Goal: Information Seeking & Learning: Learn about a topic

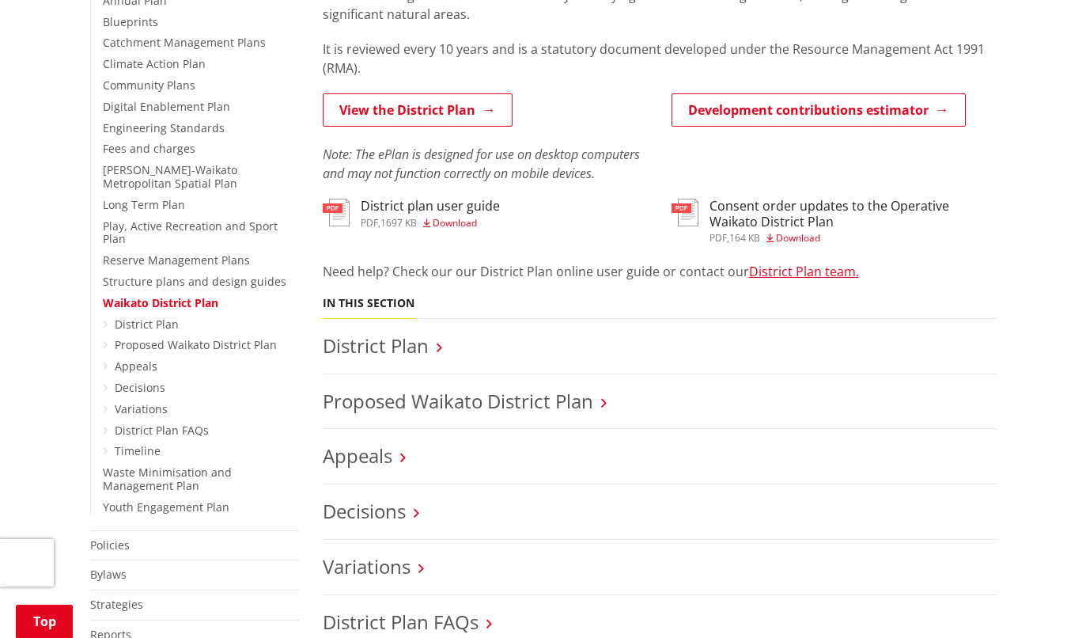
scroll to position [396, 0]
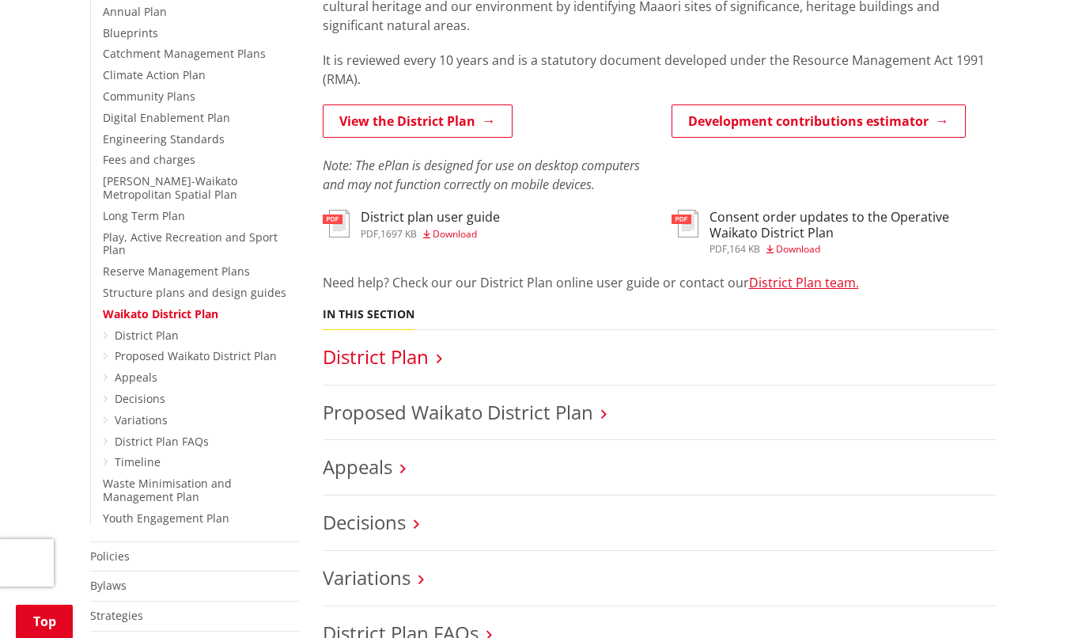
click at [372, 363] on link "District Plan" at bounding box center [376, 356] width 106 height 26
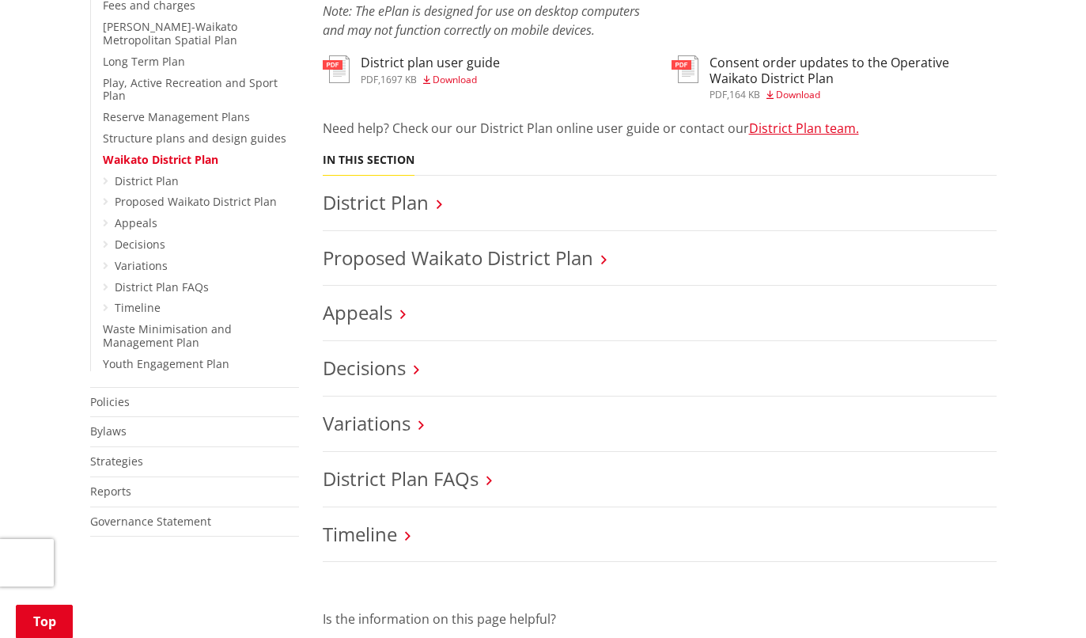
scroll to position [554, 0]
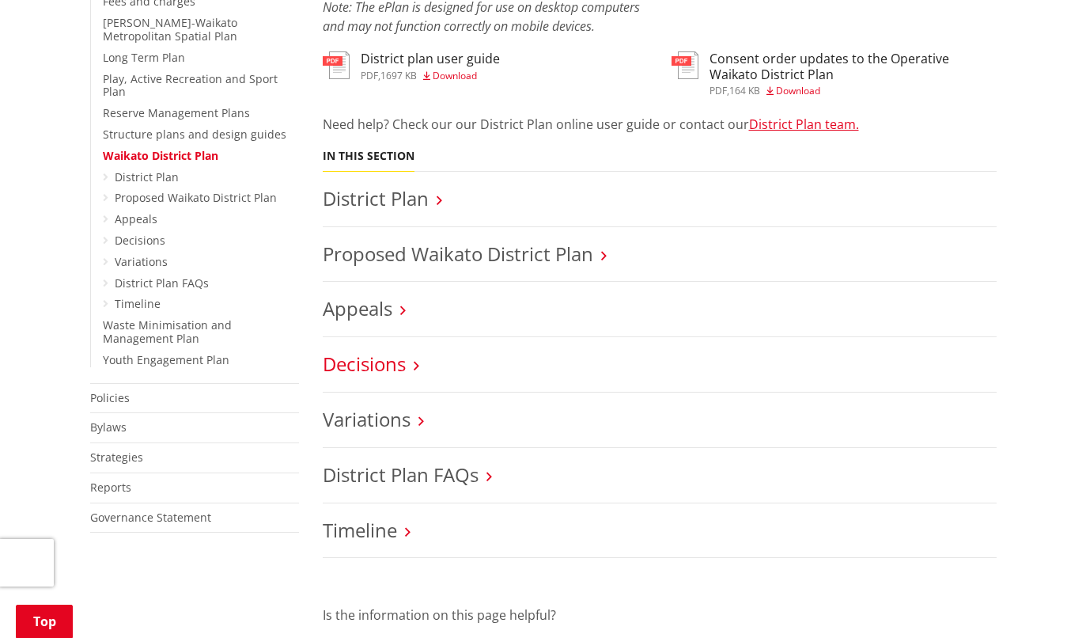
click at [388, 363] on link "Decisions" at bounding box center [364, 363] width 83 height 26
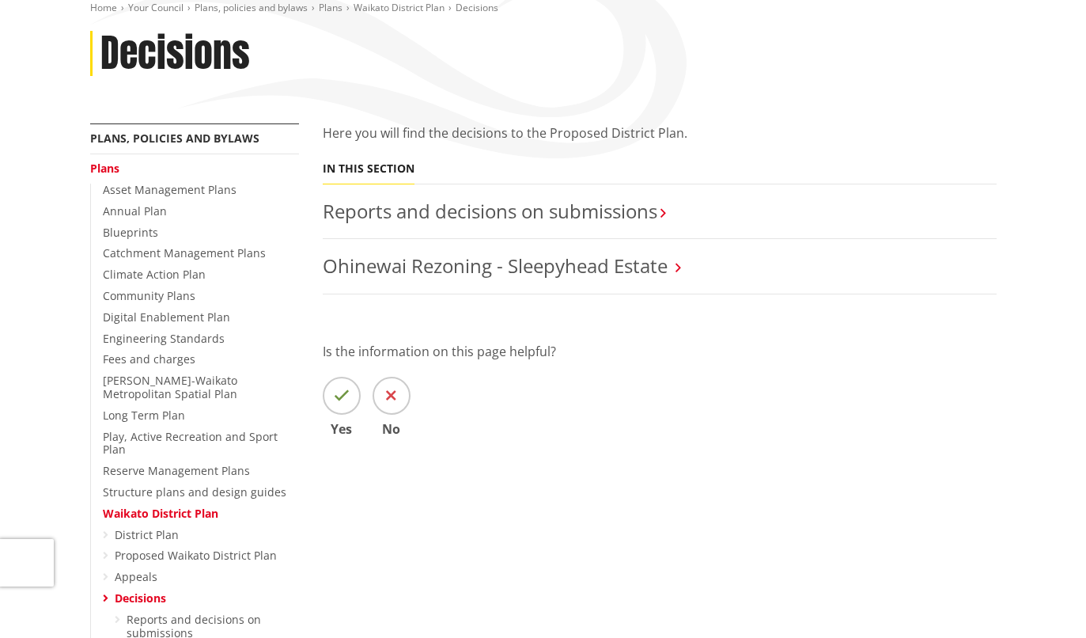
scroll to position [237, 0]
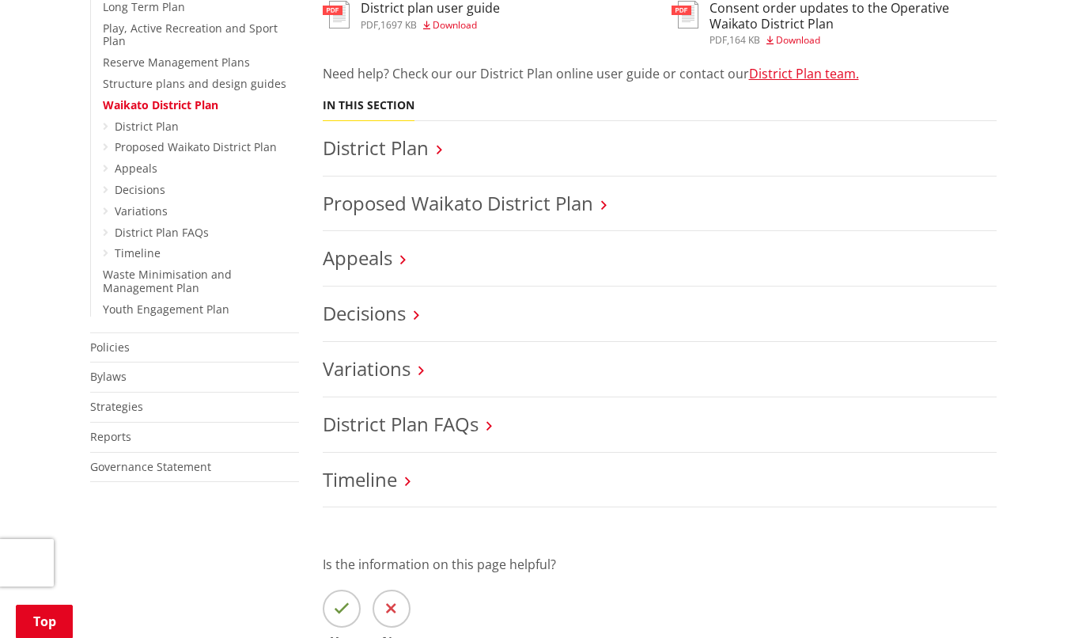
scroll to position [791, 0]
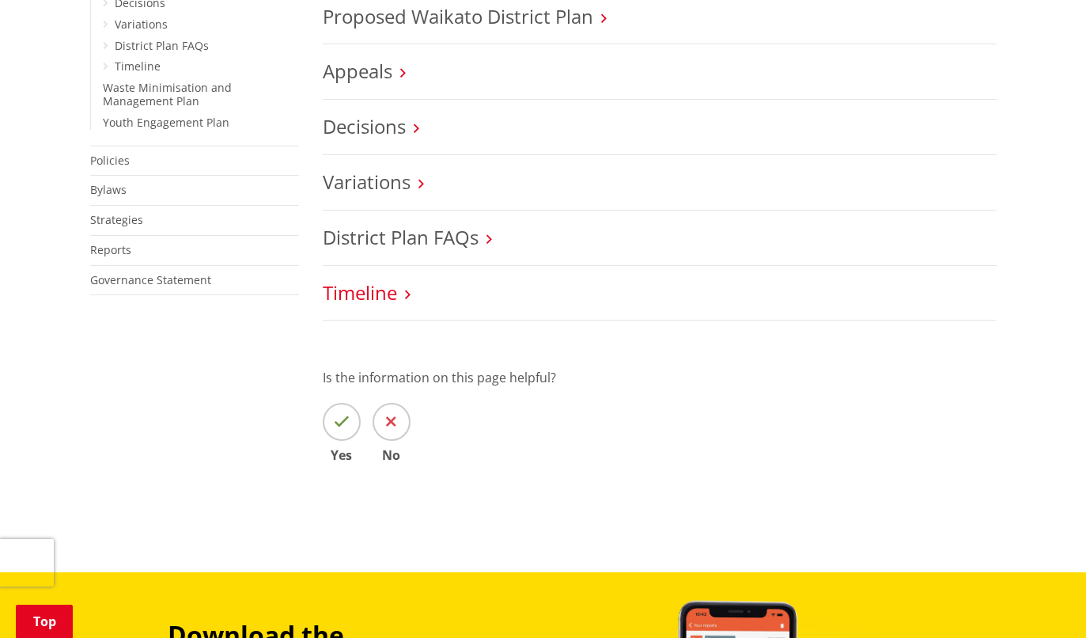
click at [376, 295] on link "Timeline" at bounding box center [360, 292] width 74 height 26
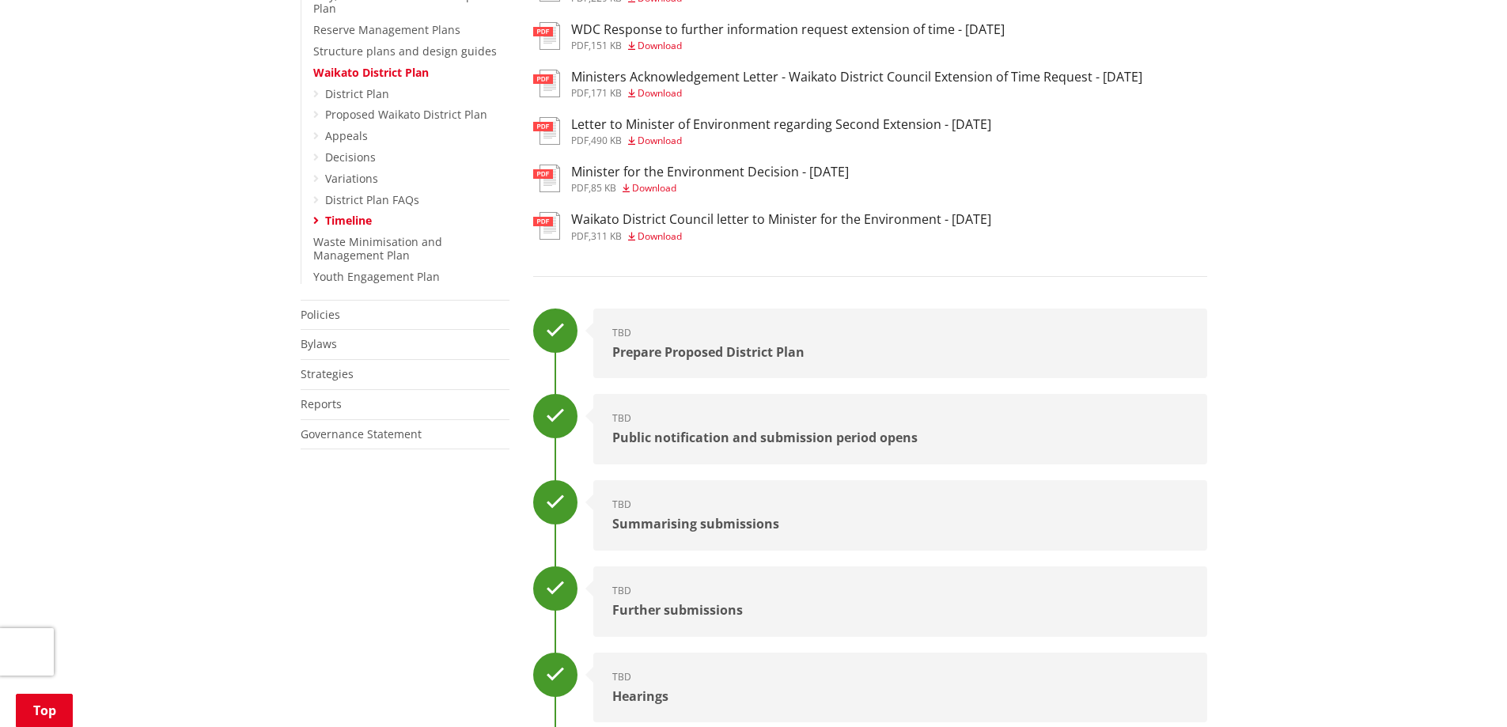
scroll to position [475, 0]
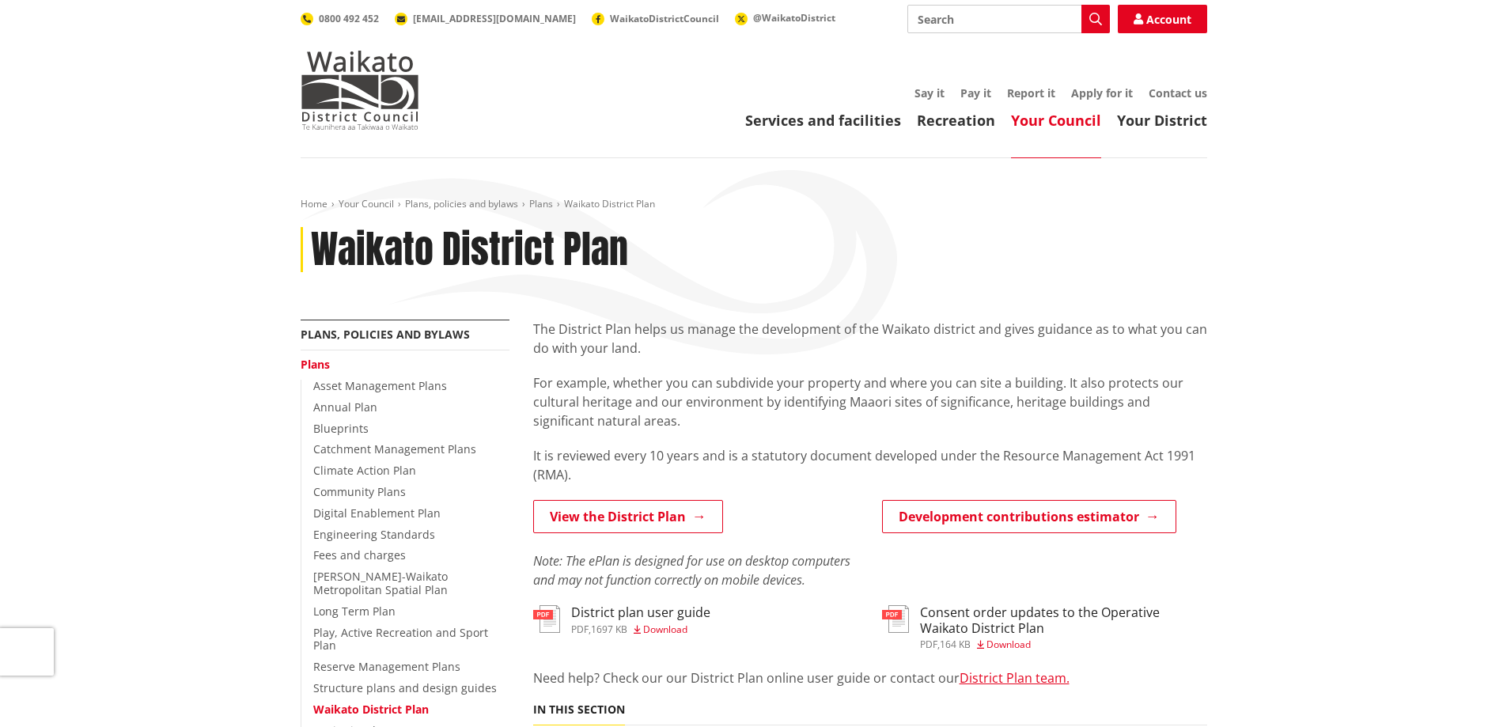
scroll to position [791, 0]
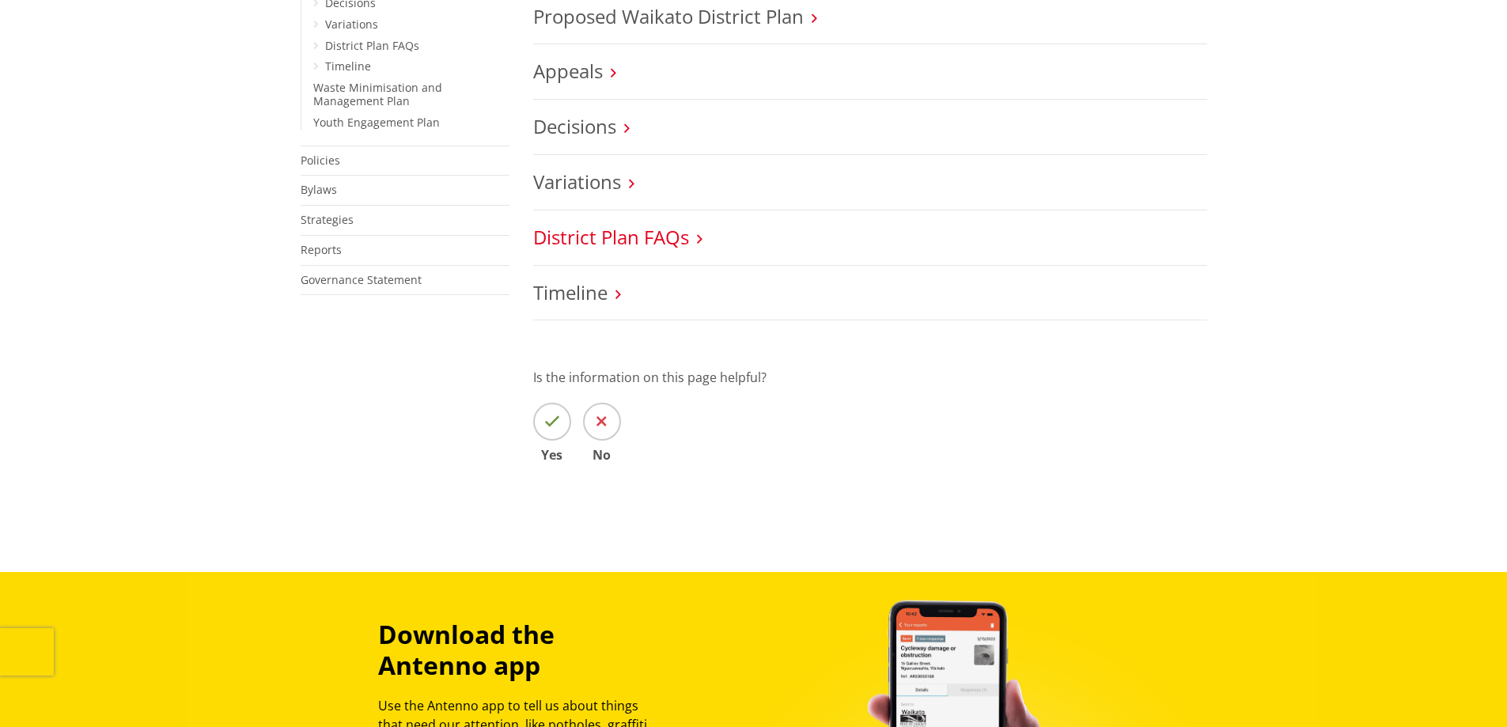
click at [585, 242] on link "District Plan FAQs" at bounding box center [611, 237] width 156 height 26
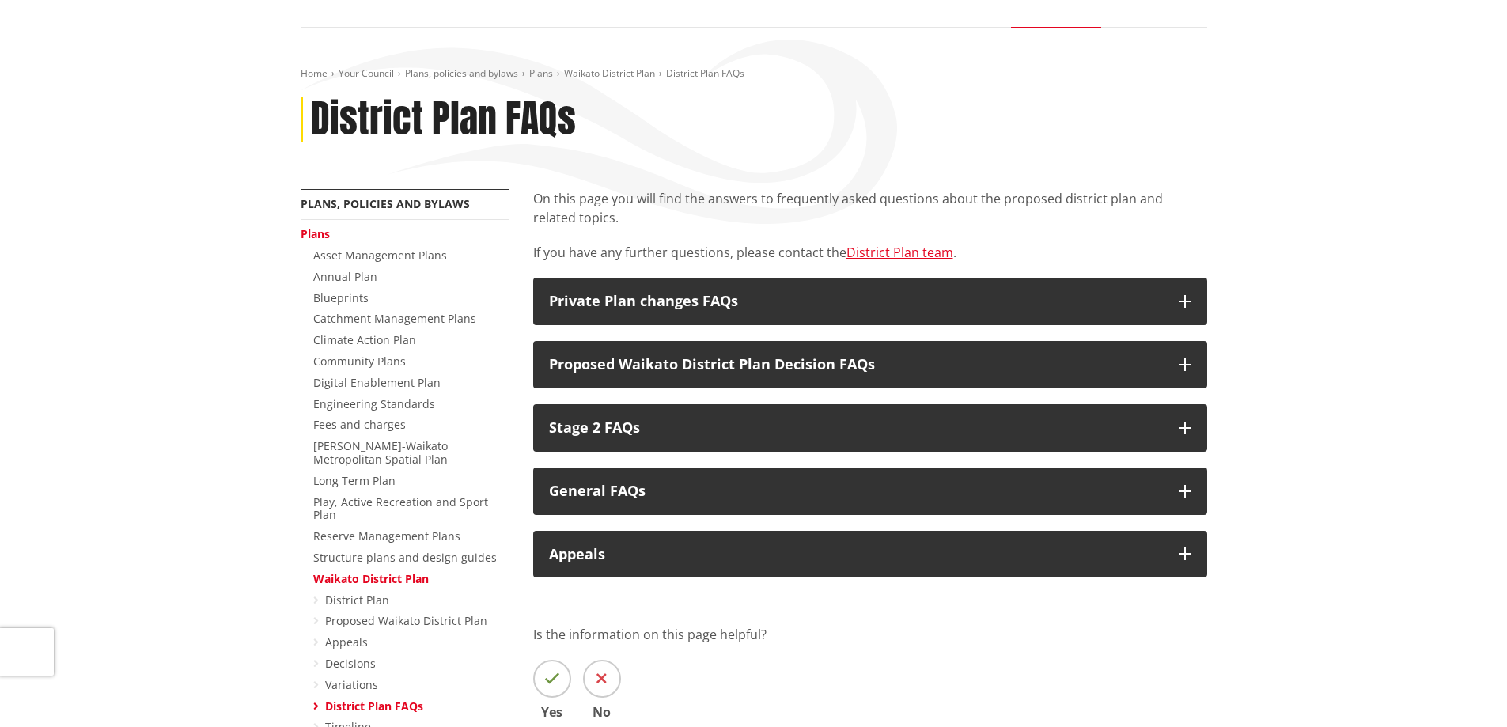
scroll to position [158, 0]
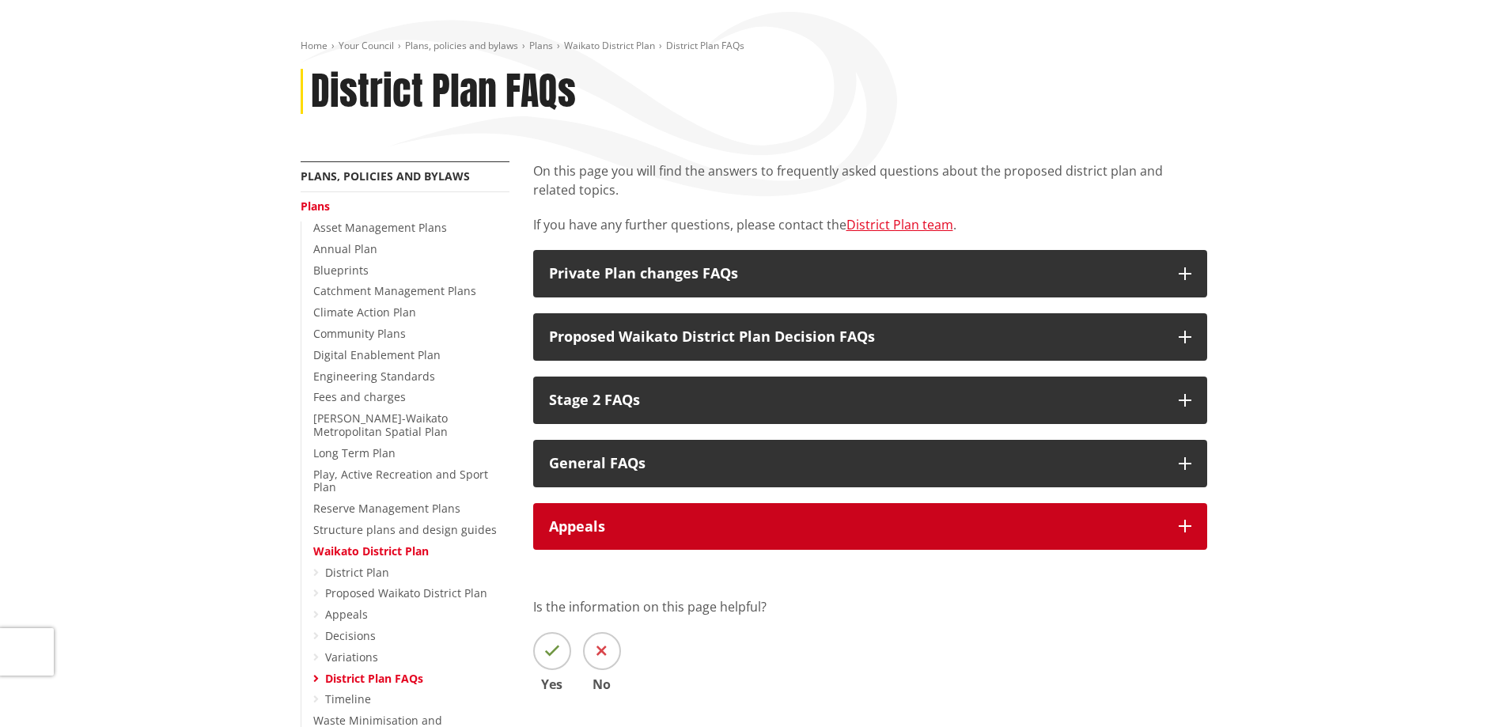
click at [694, 539] on button "Appeals" at bounding box center [870, 526] width 674 height 47
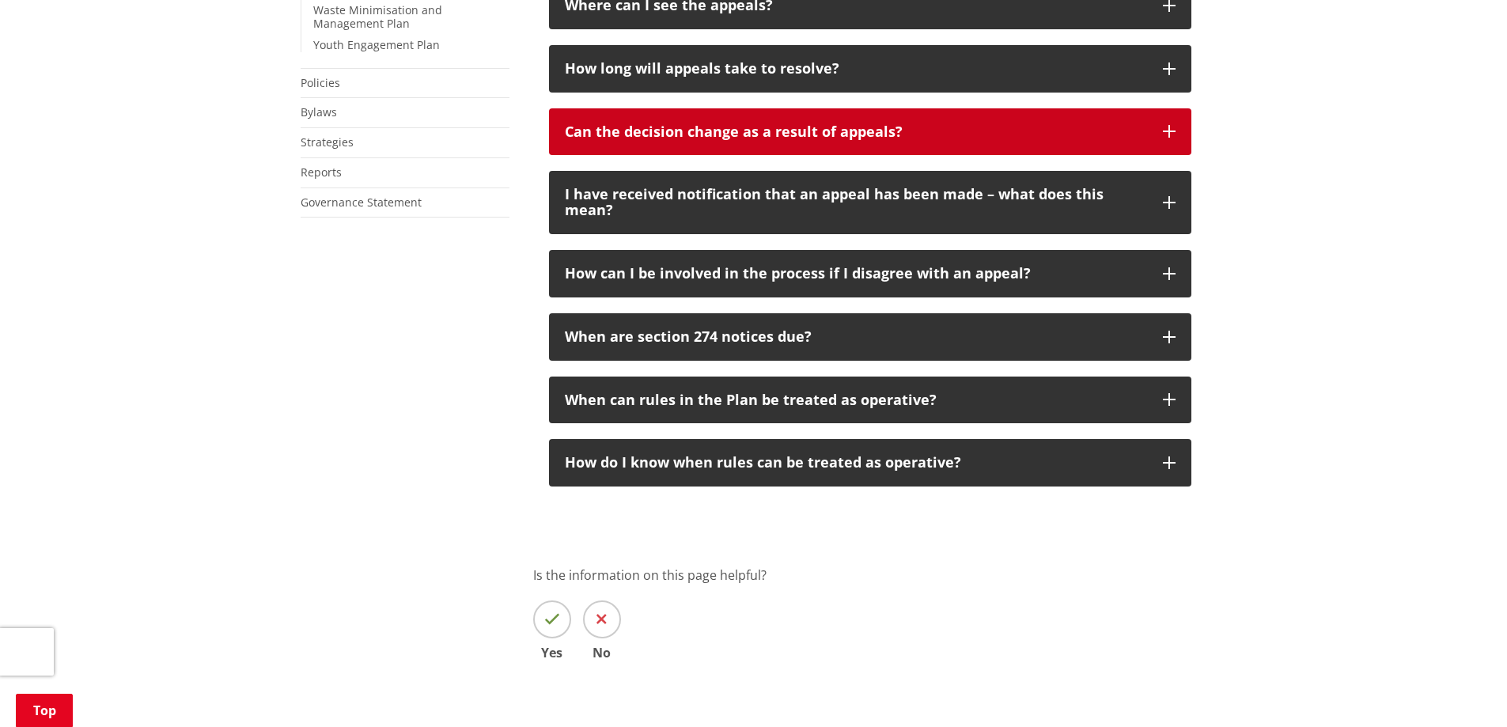
scroll to position [870, 0]
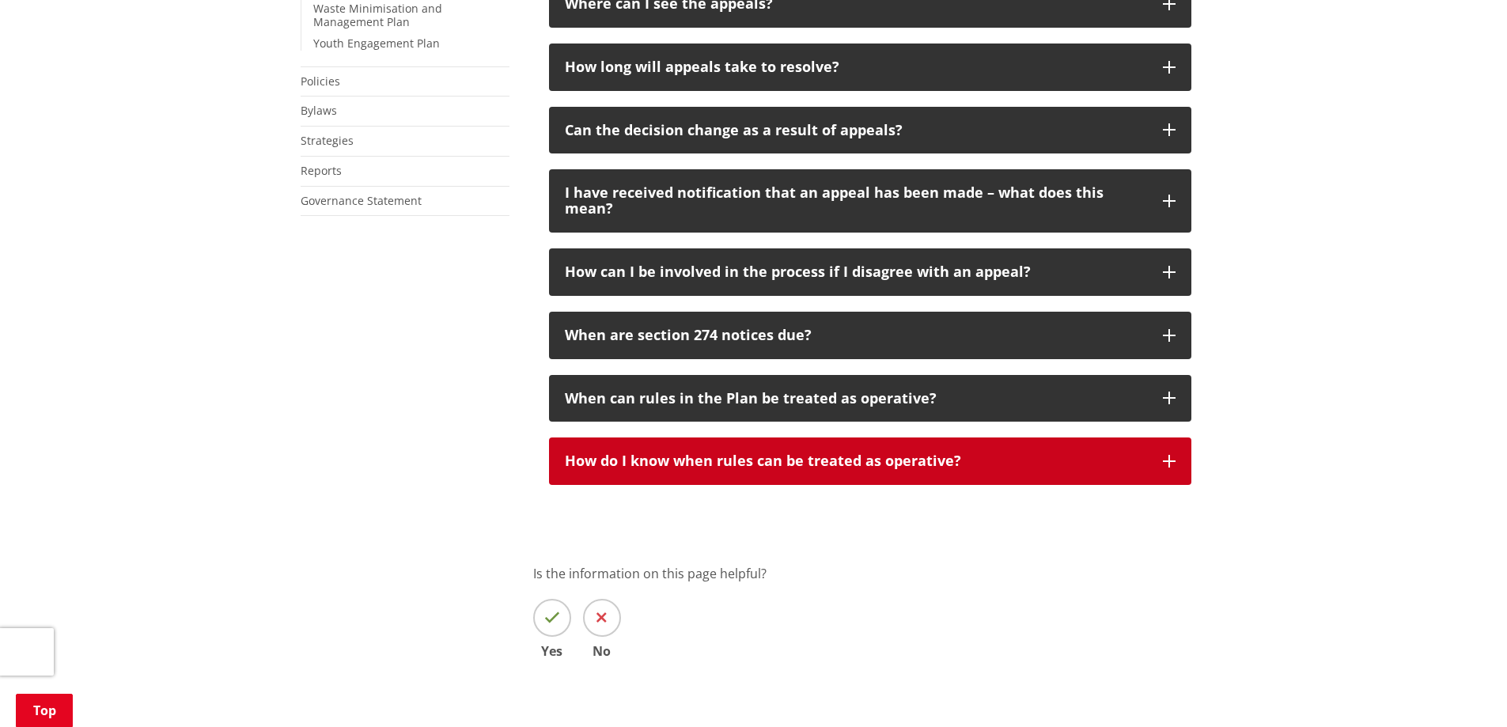
click at [691, 453] on p "How do I know when rules can be treated as operative?" at bounding box center [856, 461] width 582 height 16
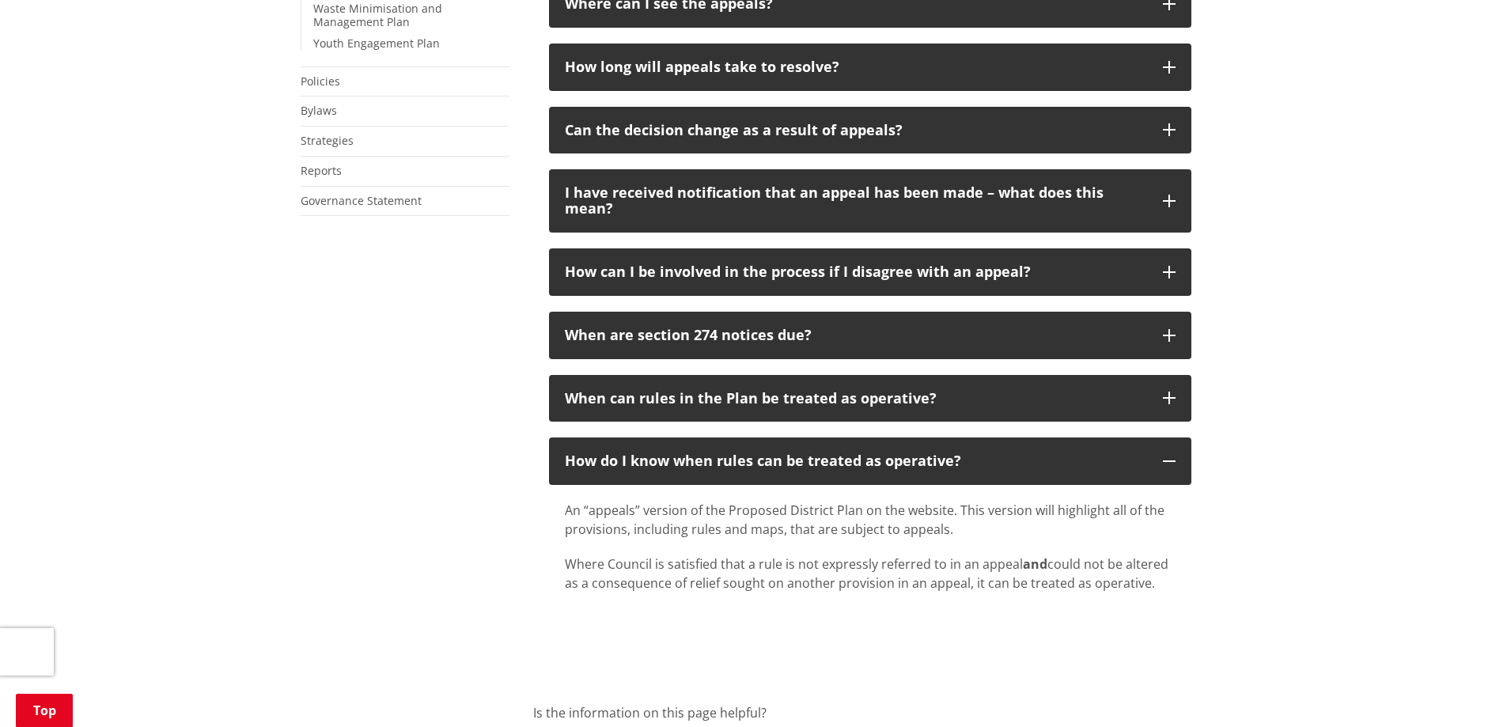
drag, startPoint x: 566, startPoint y: 495, endPoint x: 1160, endPoint y: 565, distance: 597.3
click at [1160, 565] on div "An “appeals” version of the Proposed District Plan on the website. This version…" at bounding box center [870, 547] width 611 height 92
click at [1160, 565] on p "Where Council is satisfied that a rule is not expressly referred to in an appea…" at bounding box center [870, 573] width 611 height 38
drag, startPoint x: 1146, startPoint y: 569, endPoint x: 549, endPoint y: 489, distance: 602.5
click at [549, 489] on div "An “appeals” version of the Proposed District Plan on the website. This version…" at bounding box center [870, 554] width 642 height 139
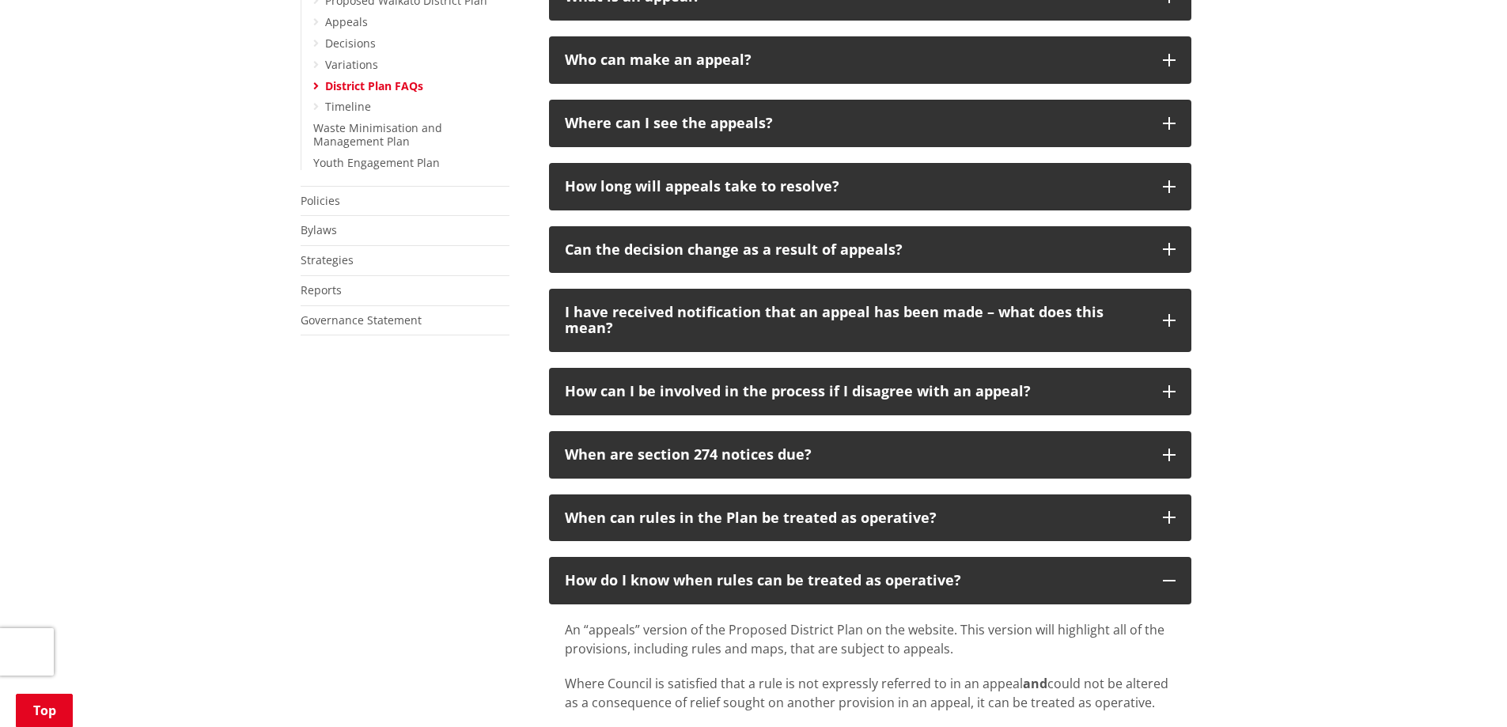
scroll to position [712, 0]
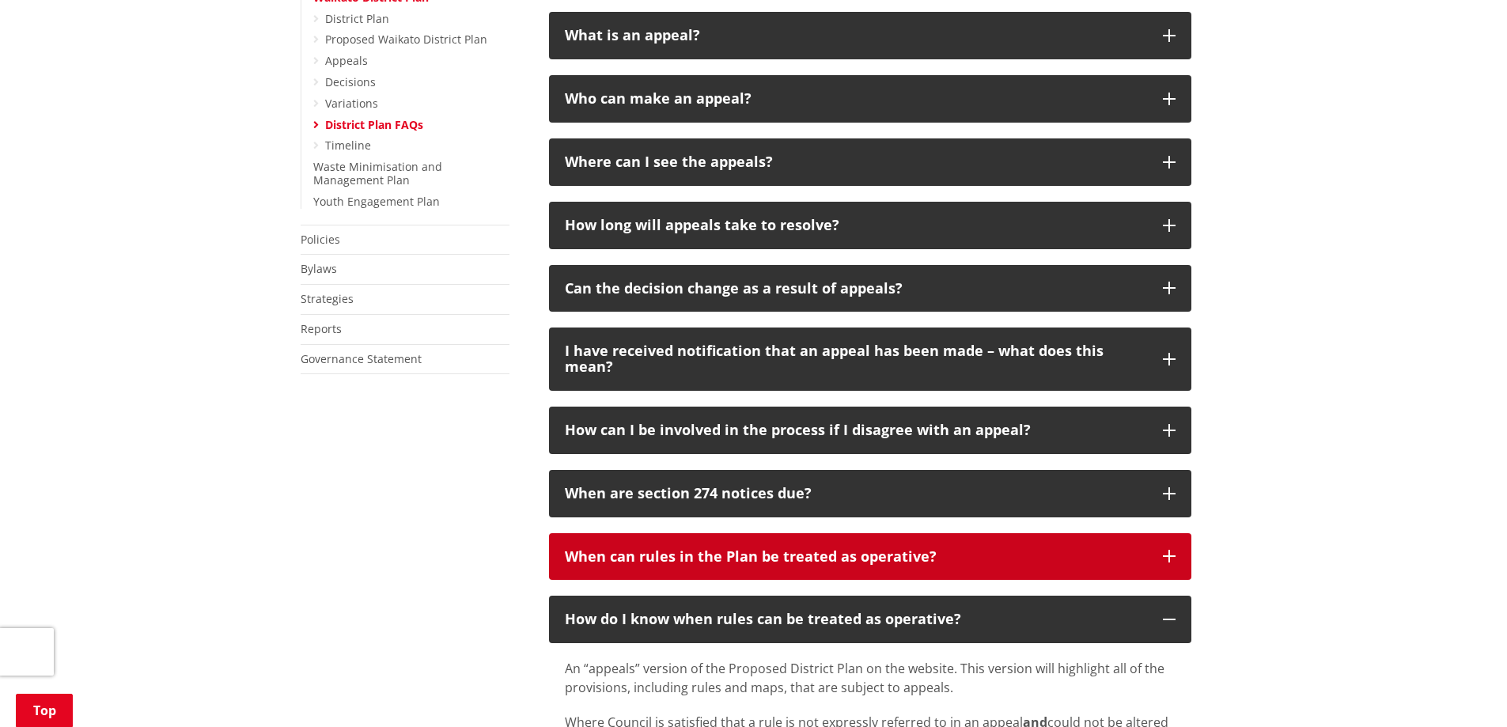
click at [596, 549] on p "When can rules in the Plan be treated as operative?" at bounding box center [856, 557] width 582 height 16
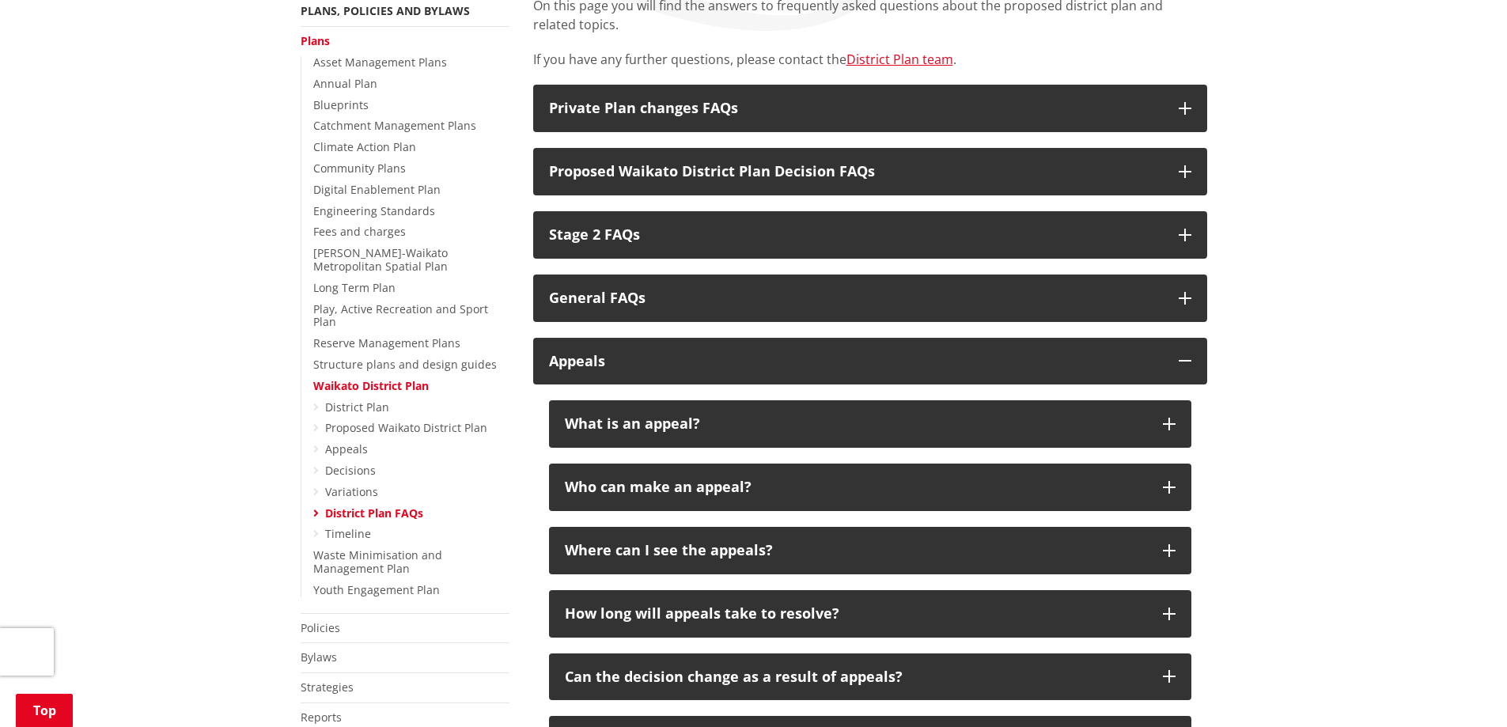
scroll to position [237, 0]
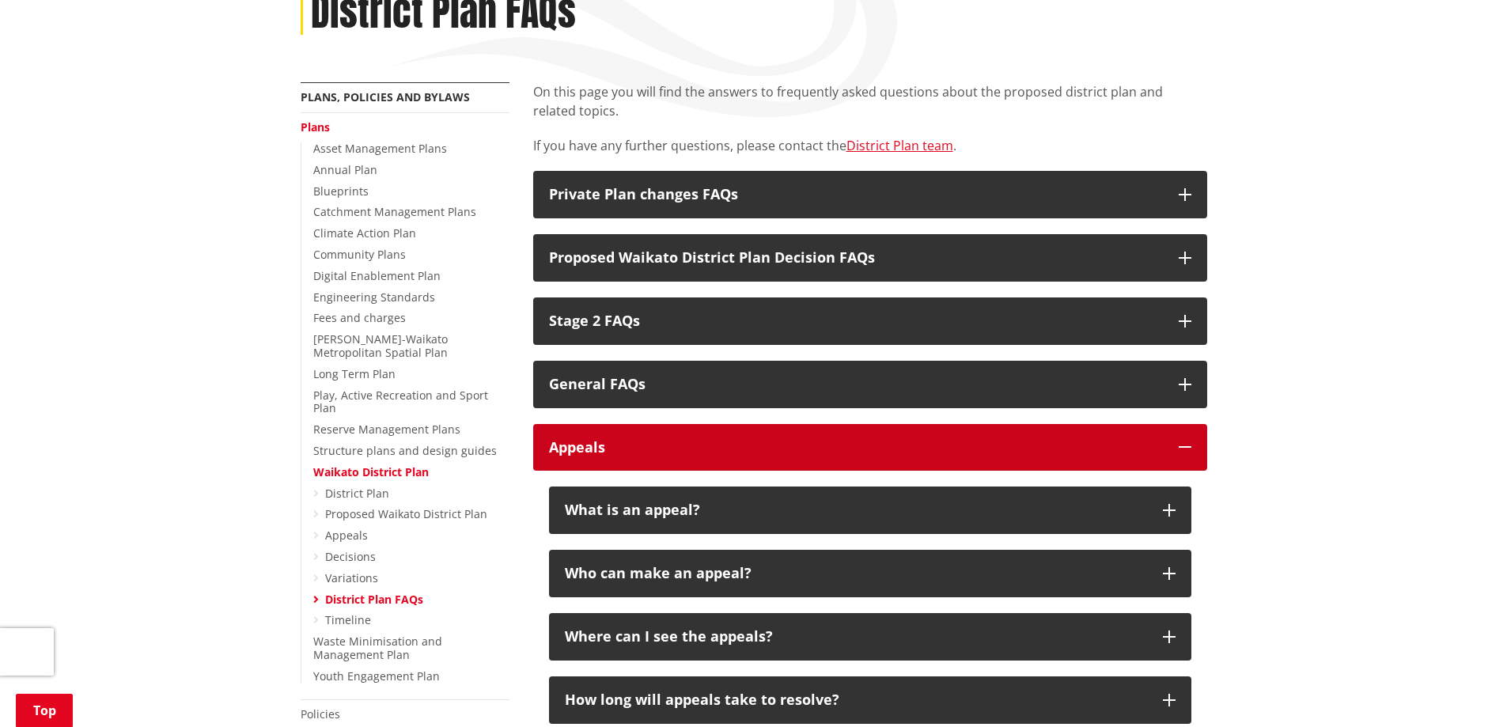
click at [574, 445] on div "Appeals" at bounding box center [856, 448] width 614 height 16
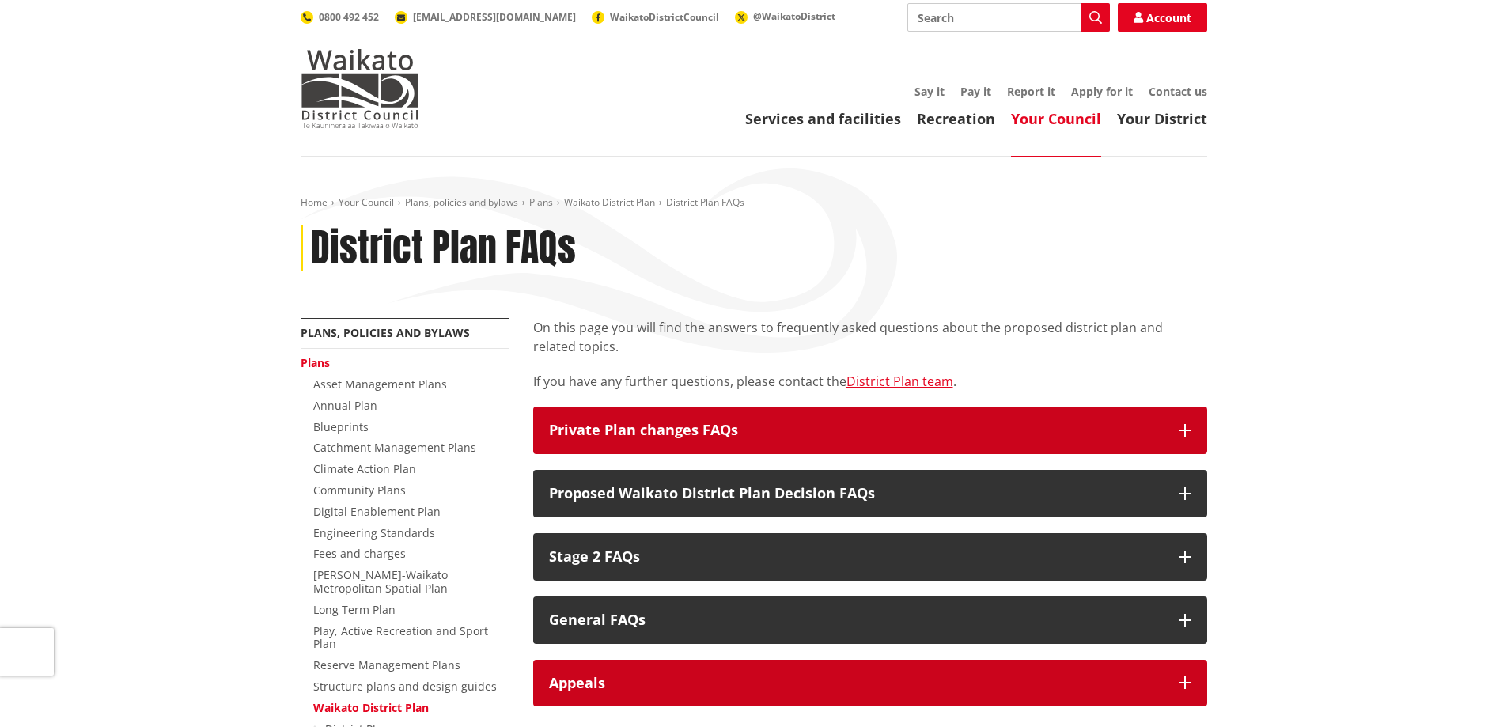
scroll to position [0, 0]
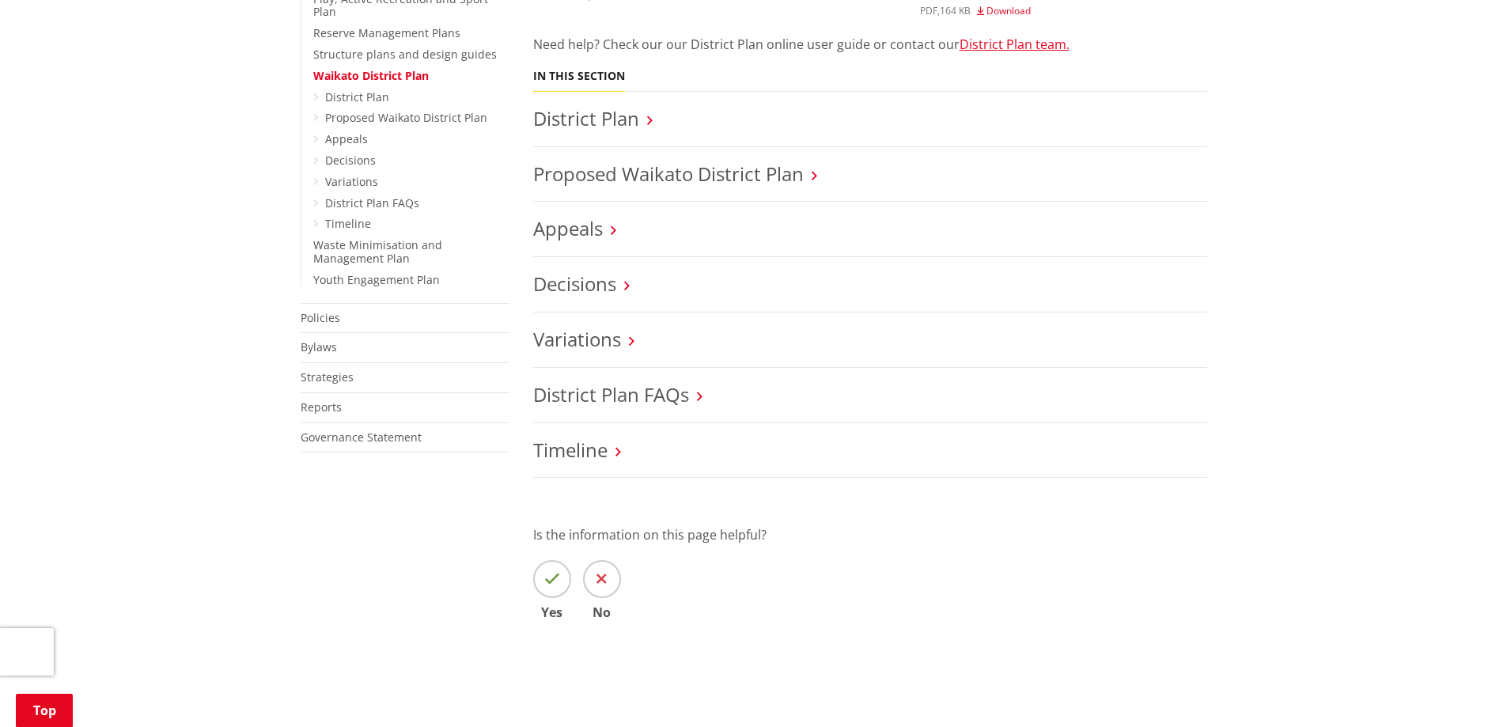
scroll to position [633, 0]
click at [562, 213] on li "Appeals" at bounding box center [870, 229] width 674 height 55
click at [570, 236] on link "Appeals" at bounding box center [568, 229] width 70 height 26
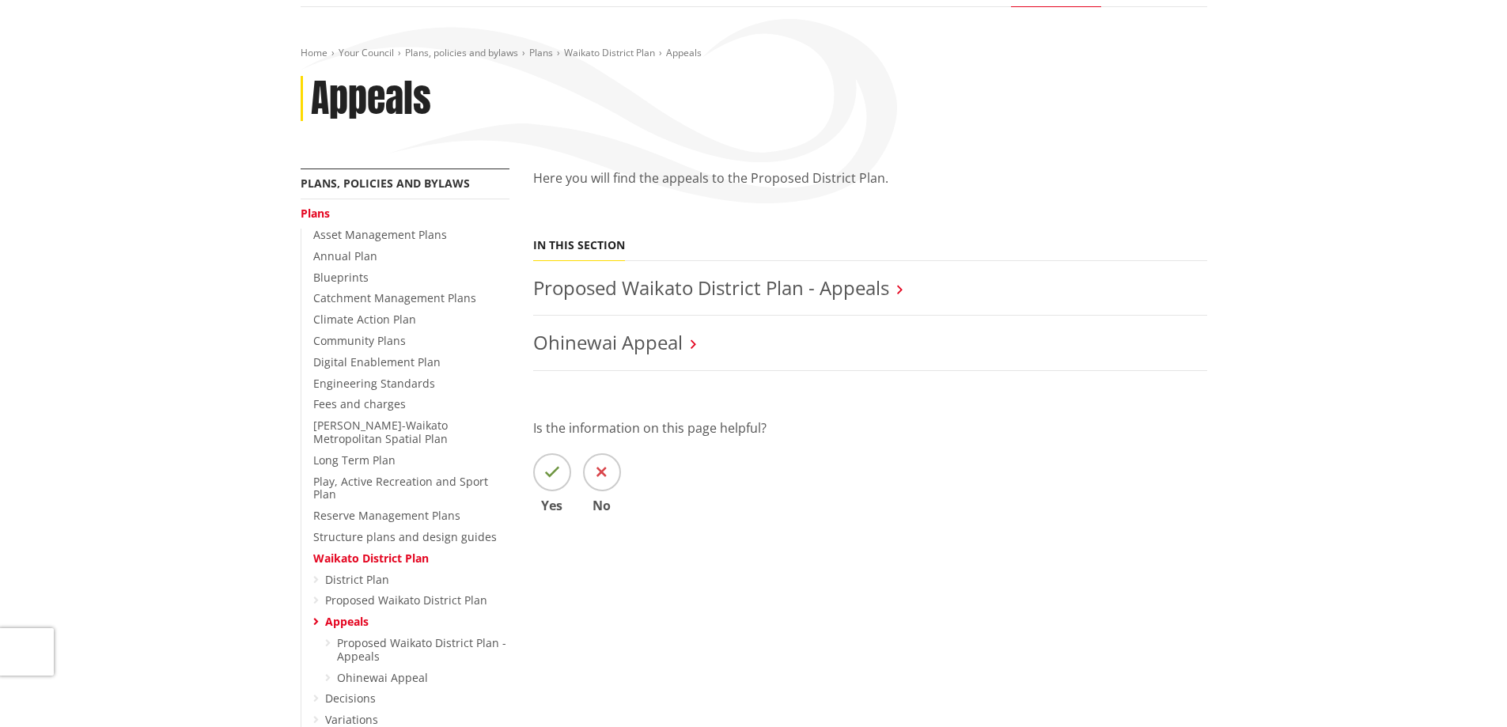
scroll to position [158, 0]
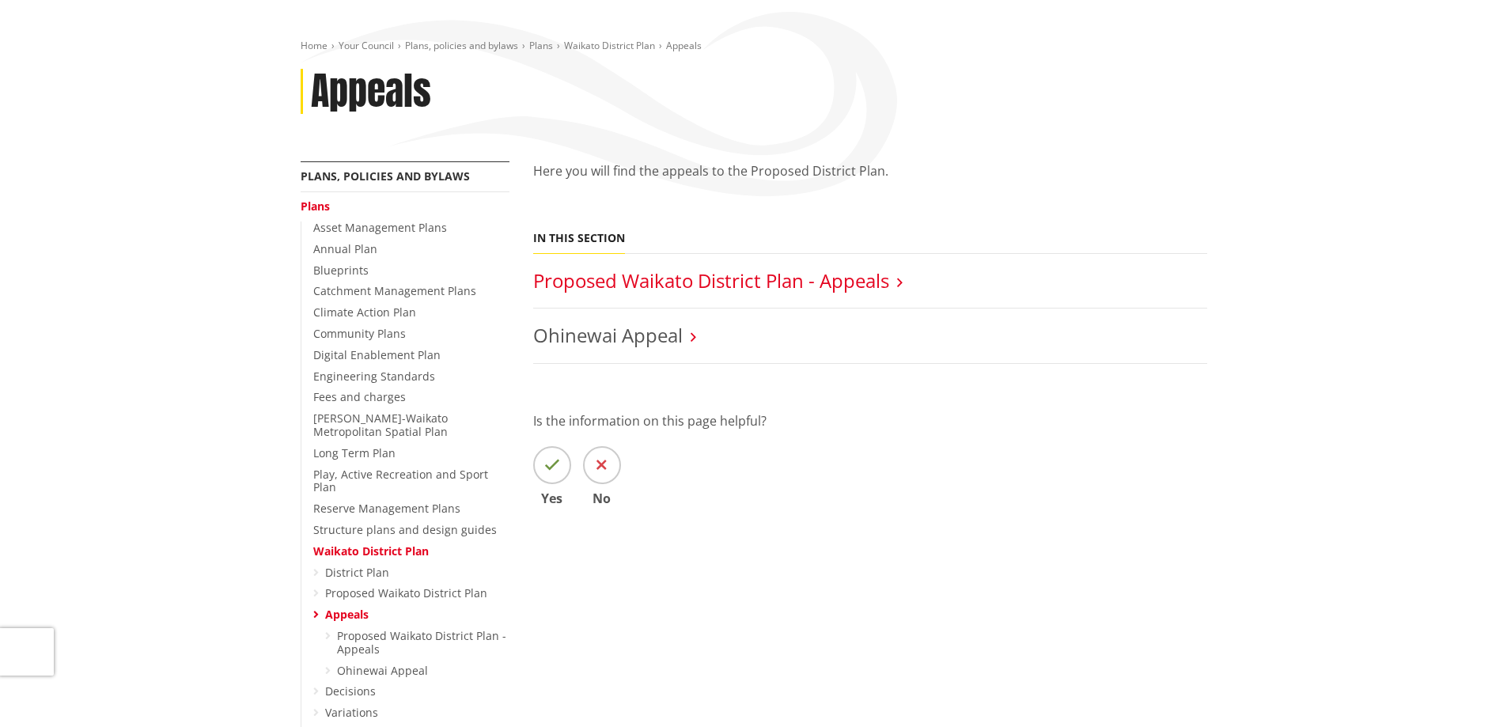
click at [611, 286] on link "Proposed Waikato District Plan - Appeals" at bounding box center [711, 280] width 356 height 26
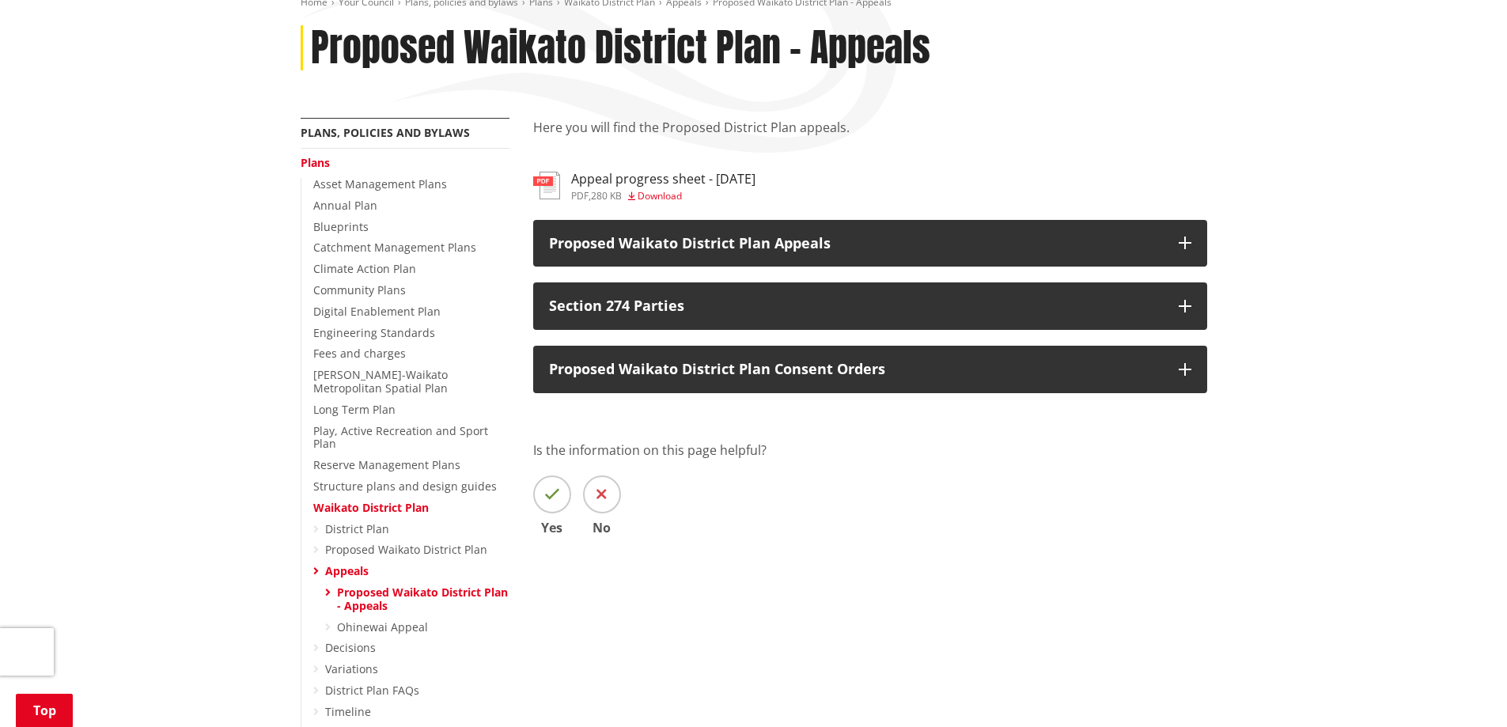
scroll to position [237, 0]
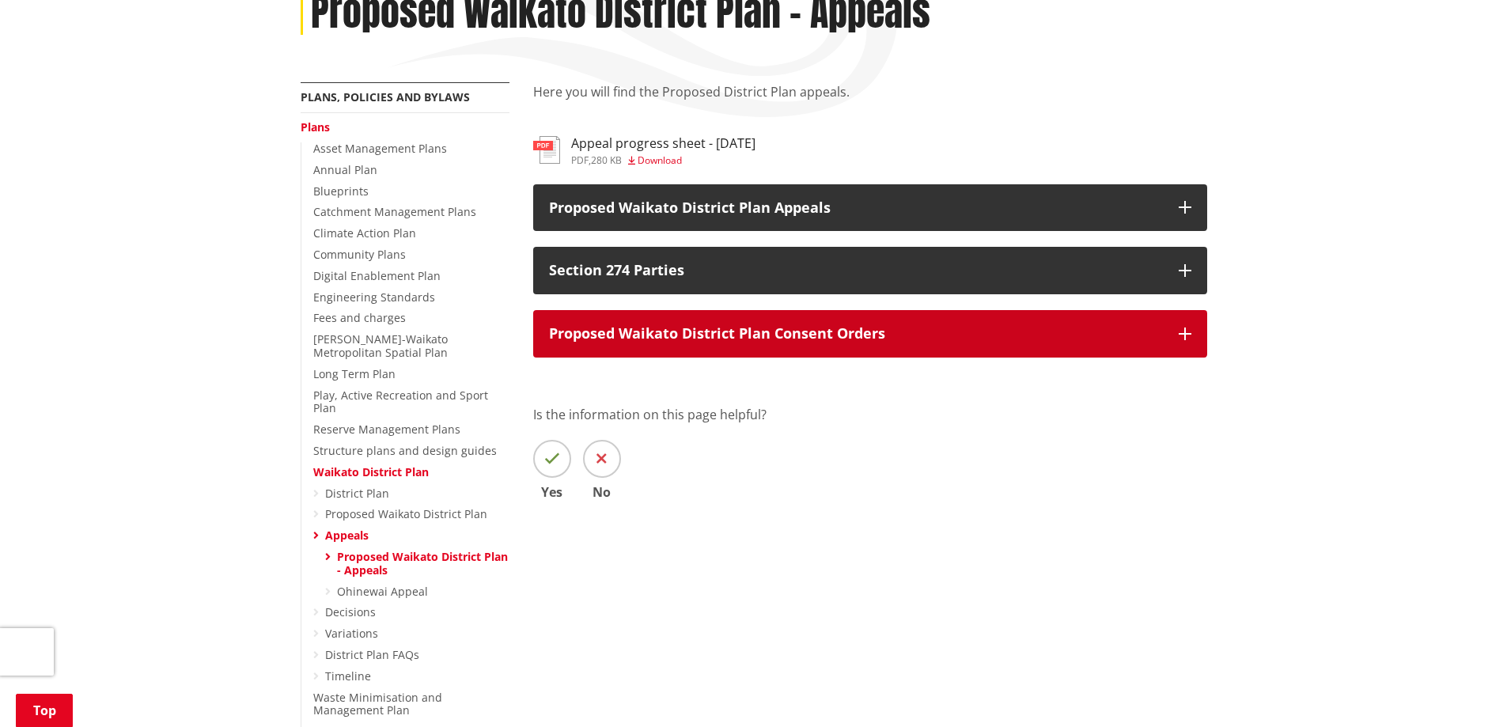
click at [710, 333] on p "Proposed Waikato District Plan Consent Orders" at bounding box center [856, 334] width 614 height 16
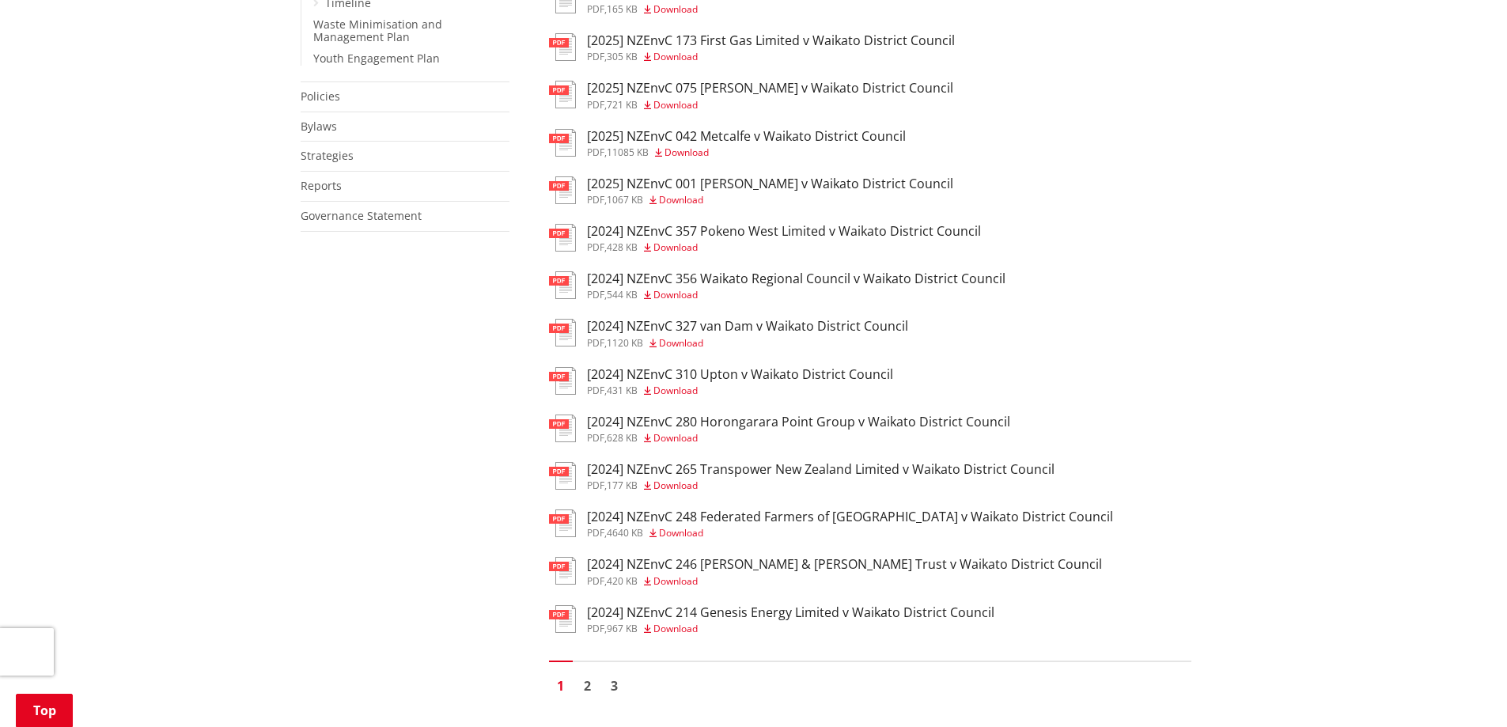
scroll to position [949, 0]
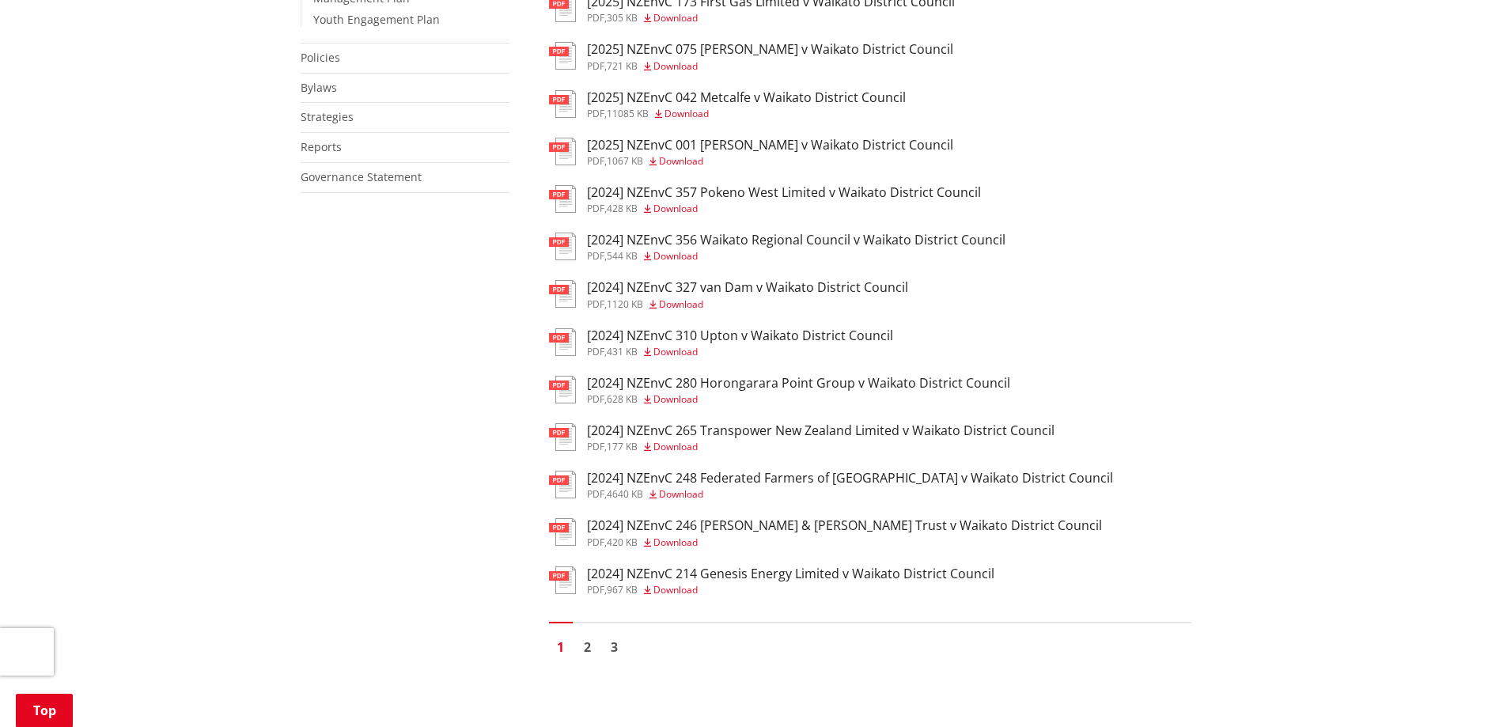
click at [744, 576] on h3 "[2024] NZEnvC 214 Genesis Energy Limited v Waikato District Council" at bounding box center [790, 573] width 407 height 15
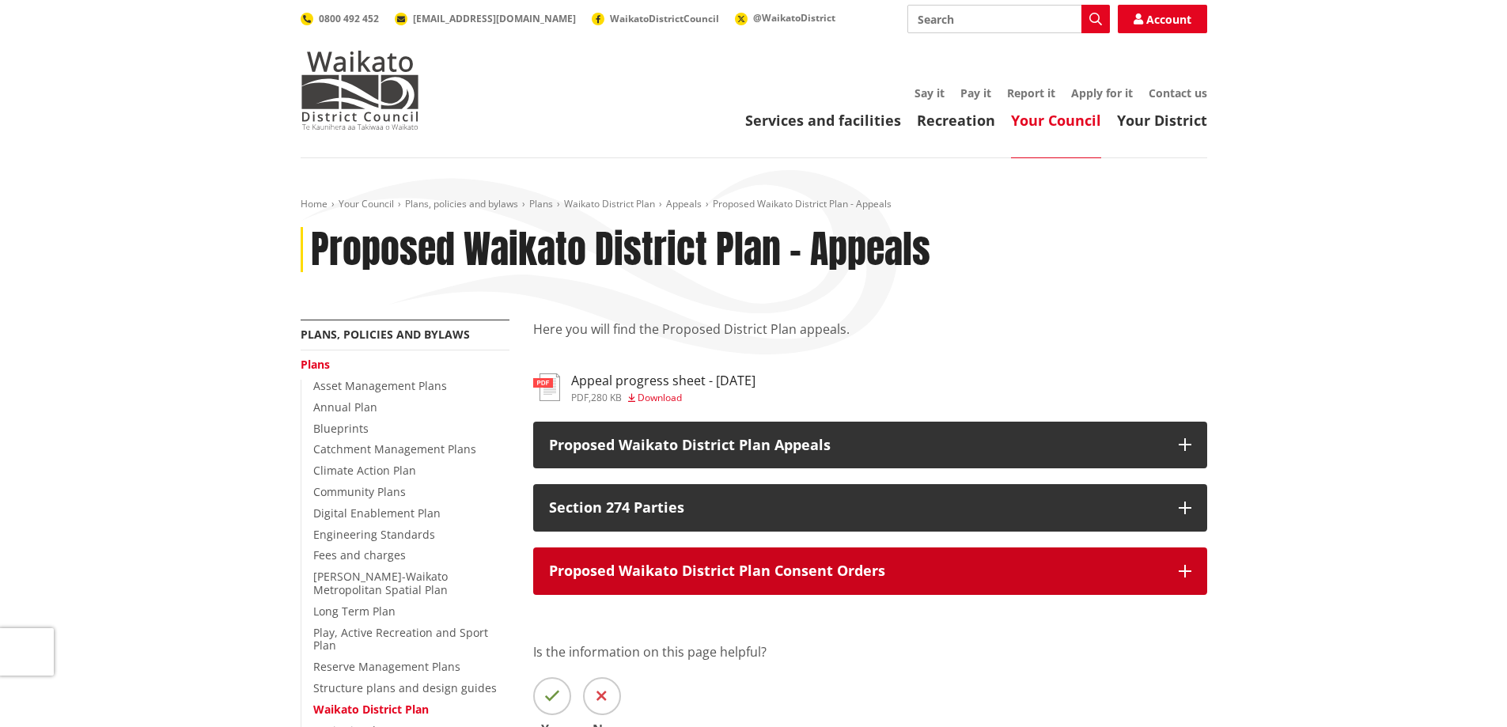
click at [842, 569] on p "Proposed Waikato District Plan Consent Orders" at bounding box center [856, 571] width 614 height 16
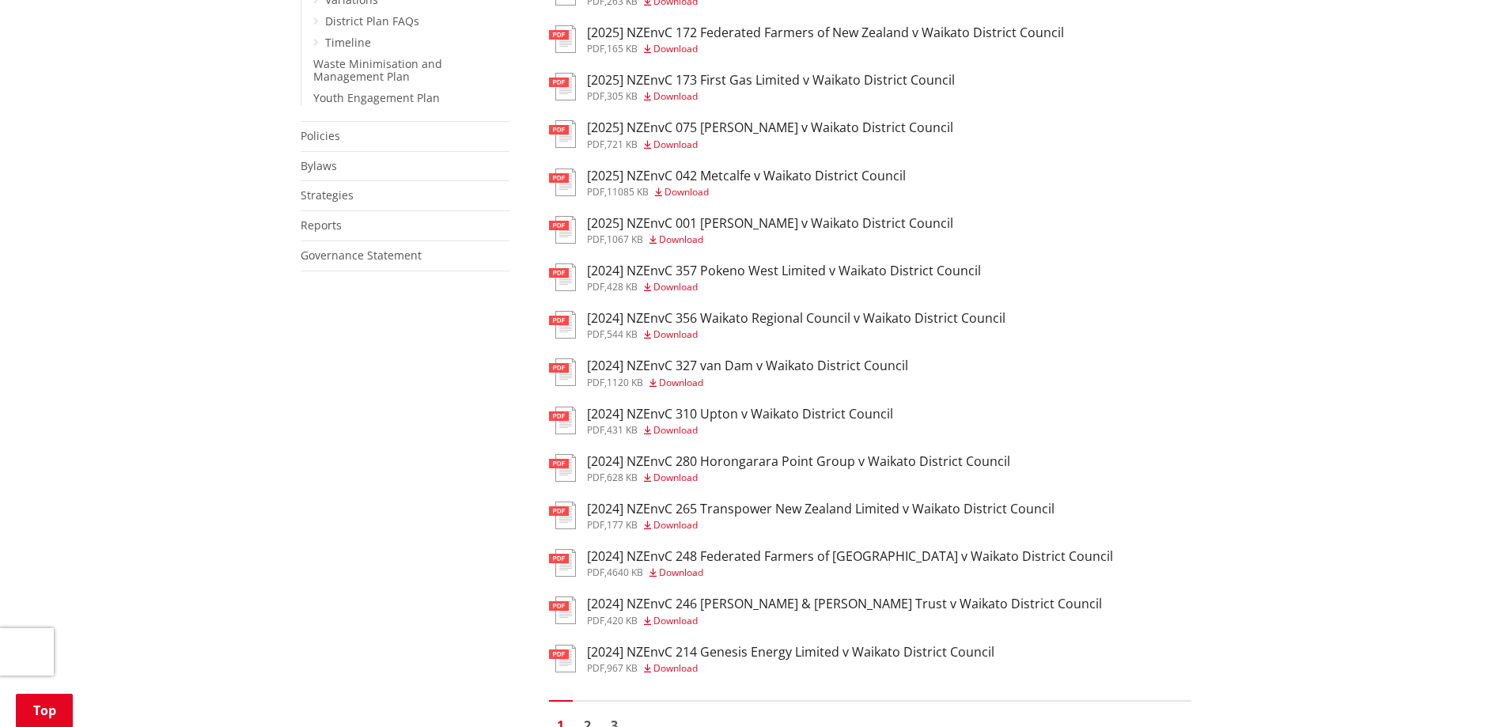
scroll to position [1187, 0]
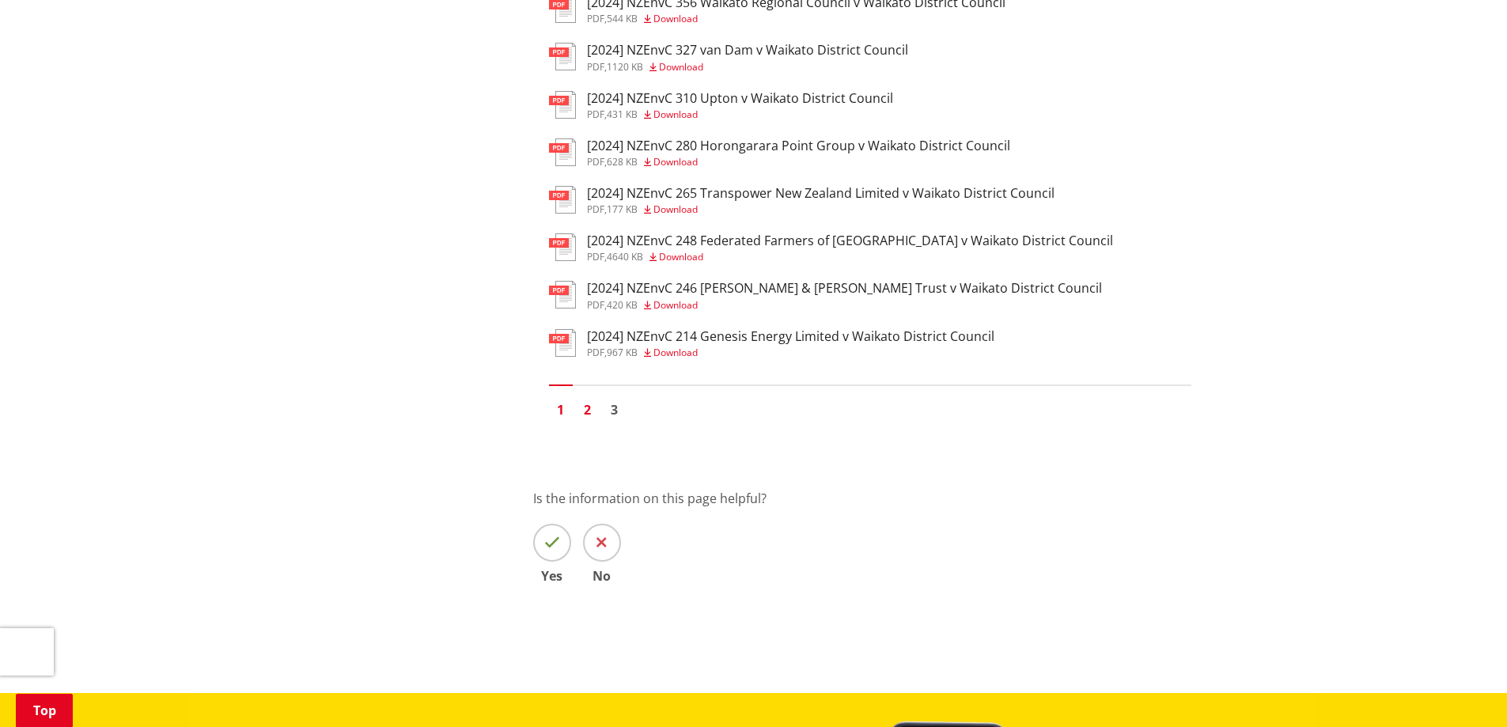
click at [589, 411] on link "2" at bounding box center [588, 410] width 24 height 24
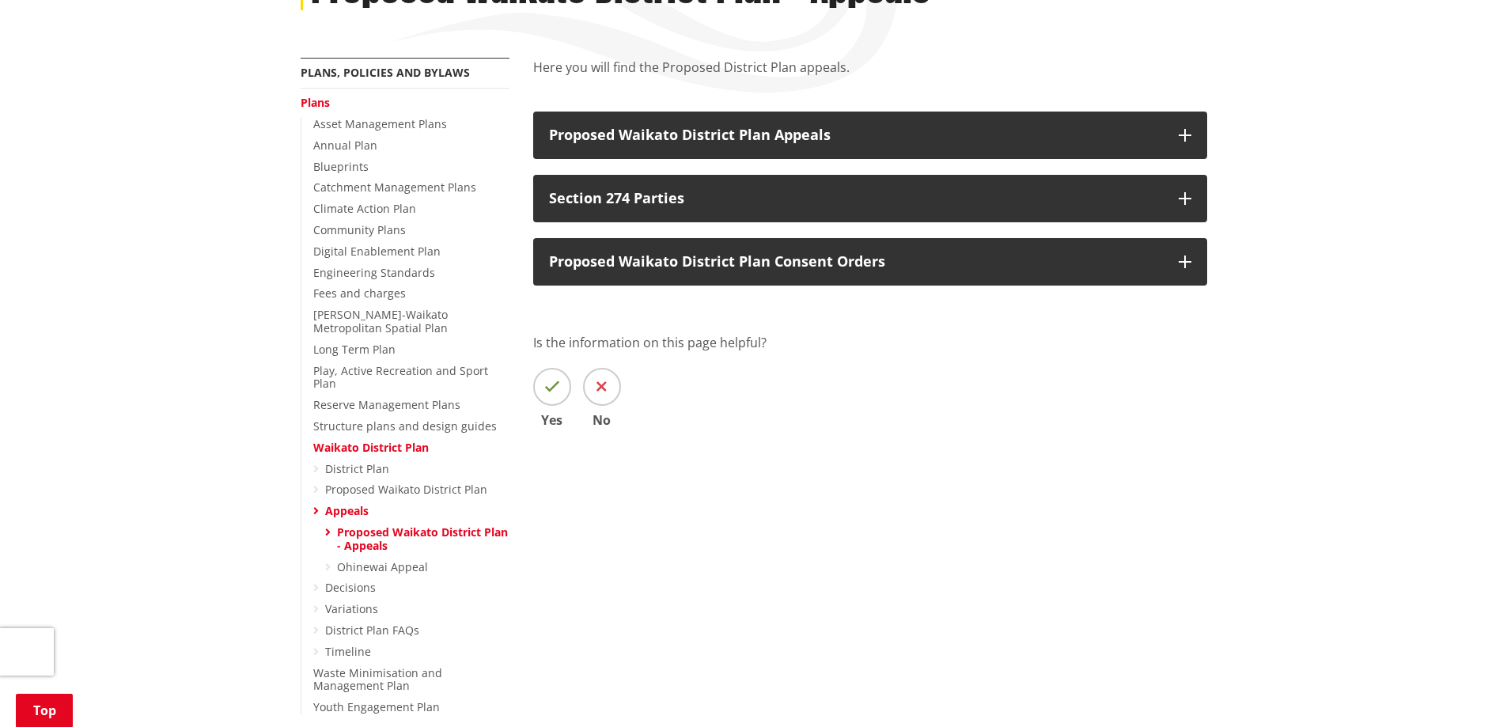
scroll to position [396, 0]
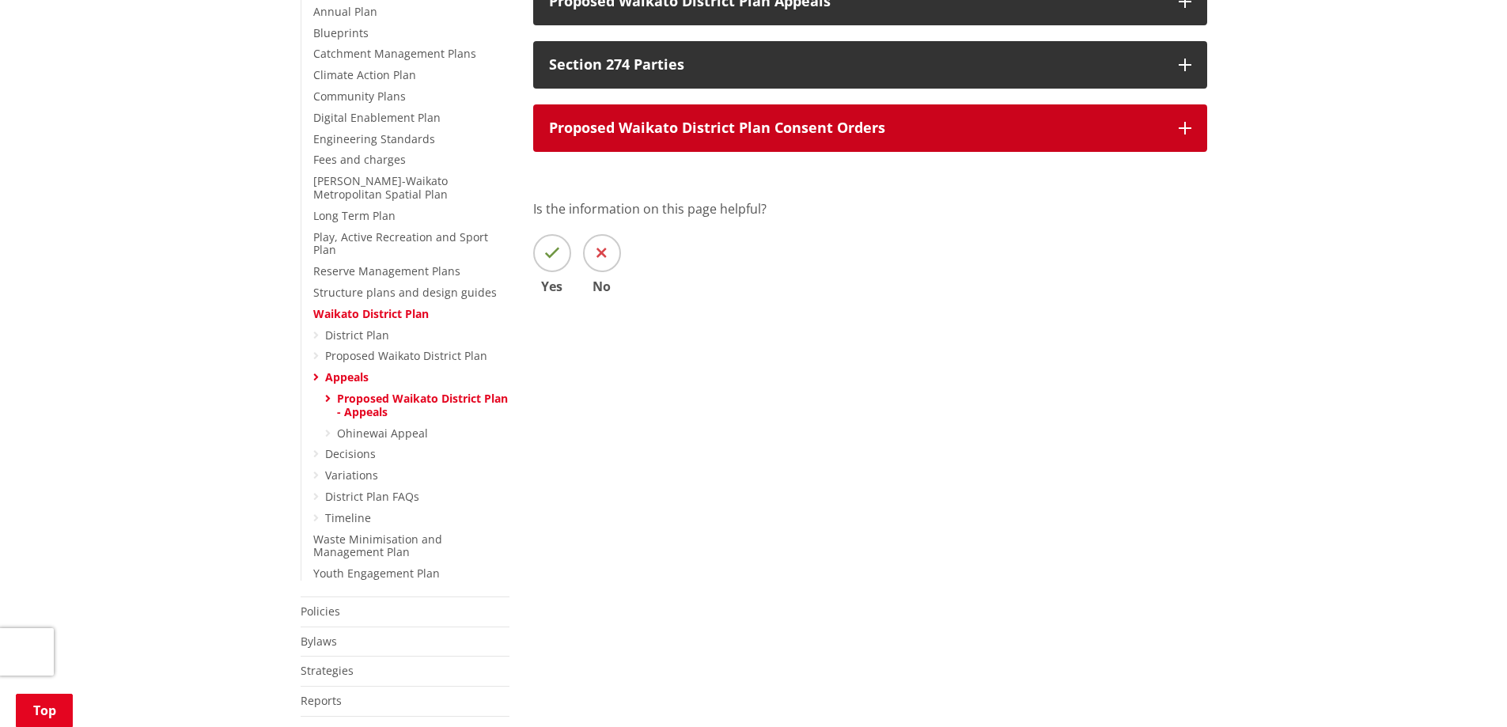
click at [825, 136] on p "Proposed Waikato District Plan Consent Orders" at bounding box center [856, 128] width 614 height 16
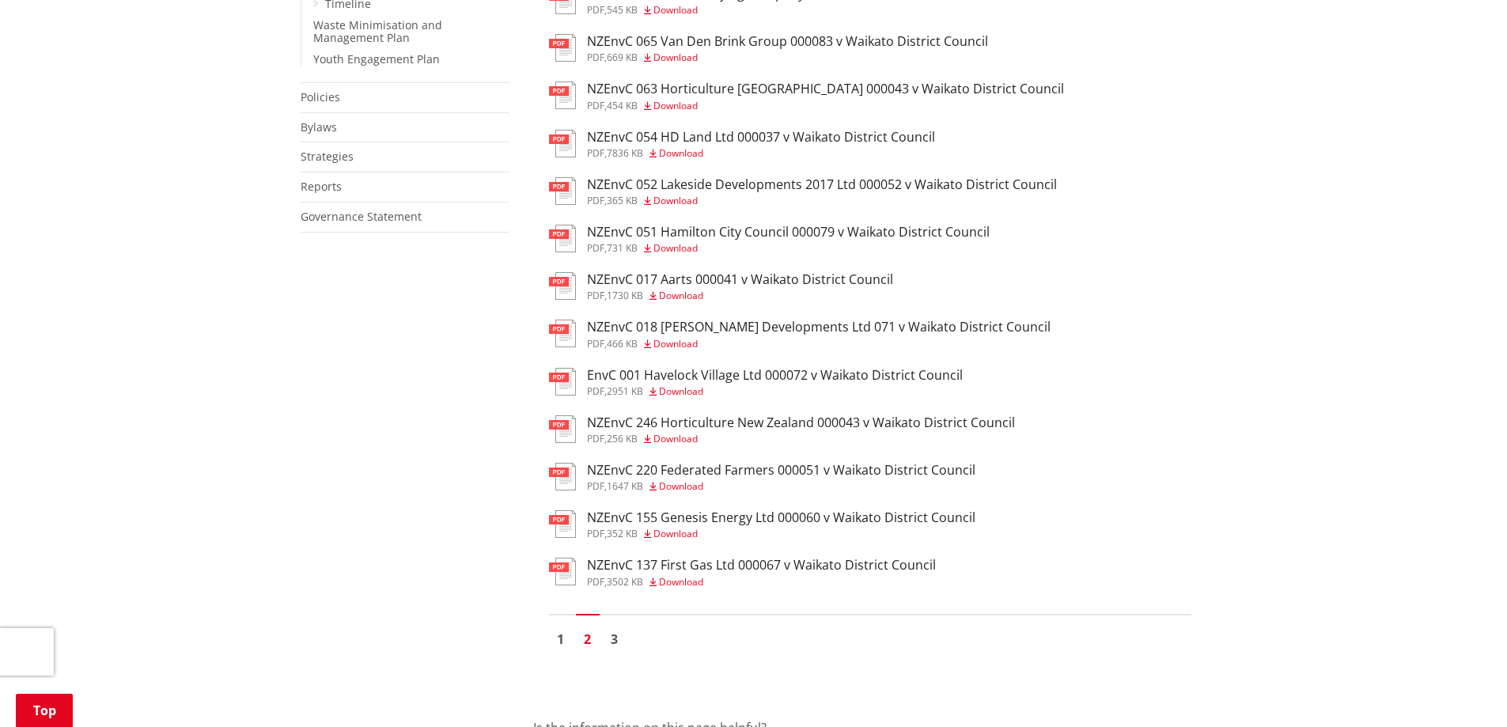
scroll to position [949, 0]
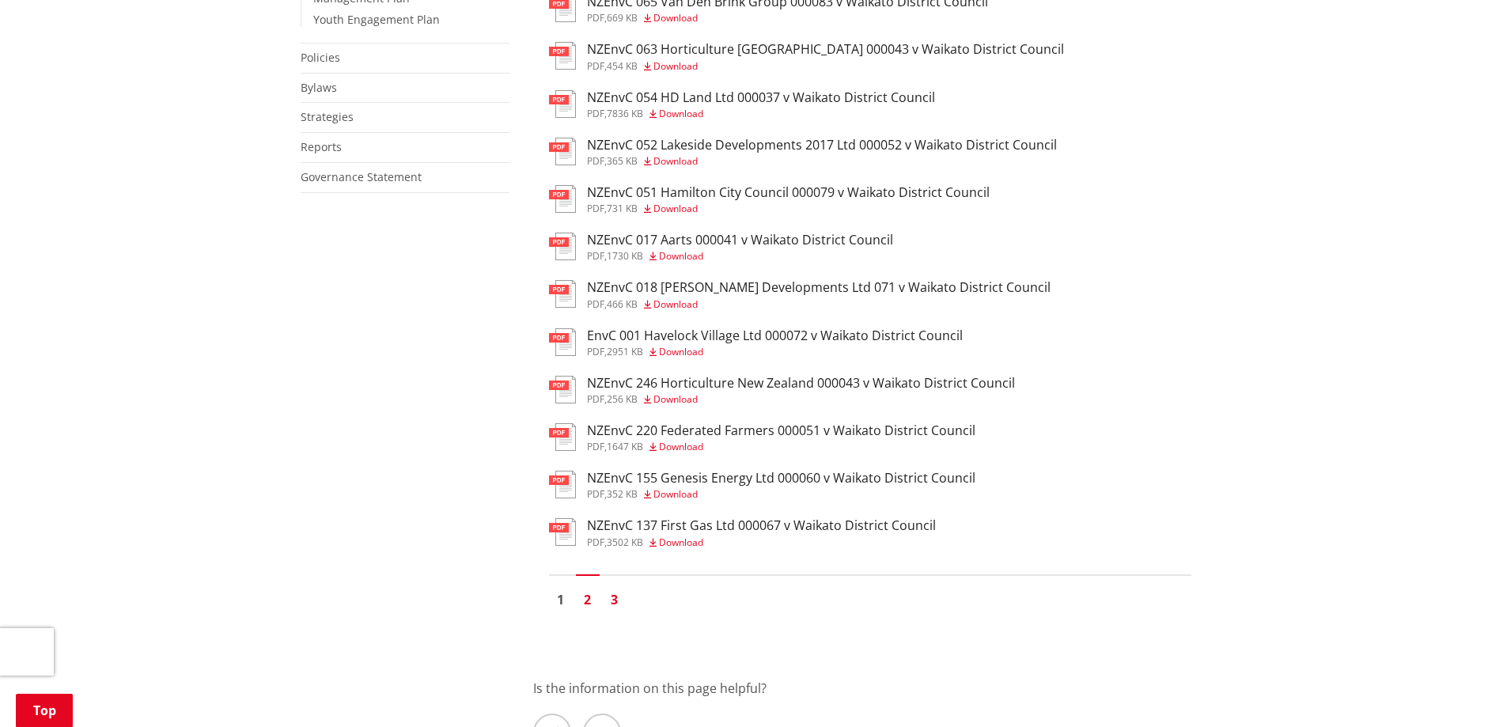
click at [618, 599] on link "3" at bounding box center [615, 600] width 24 height 24
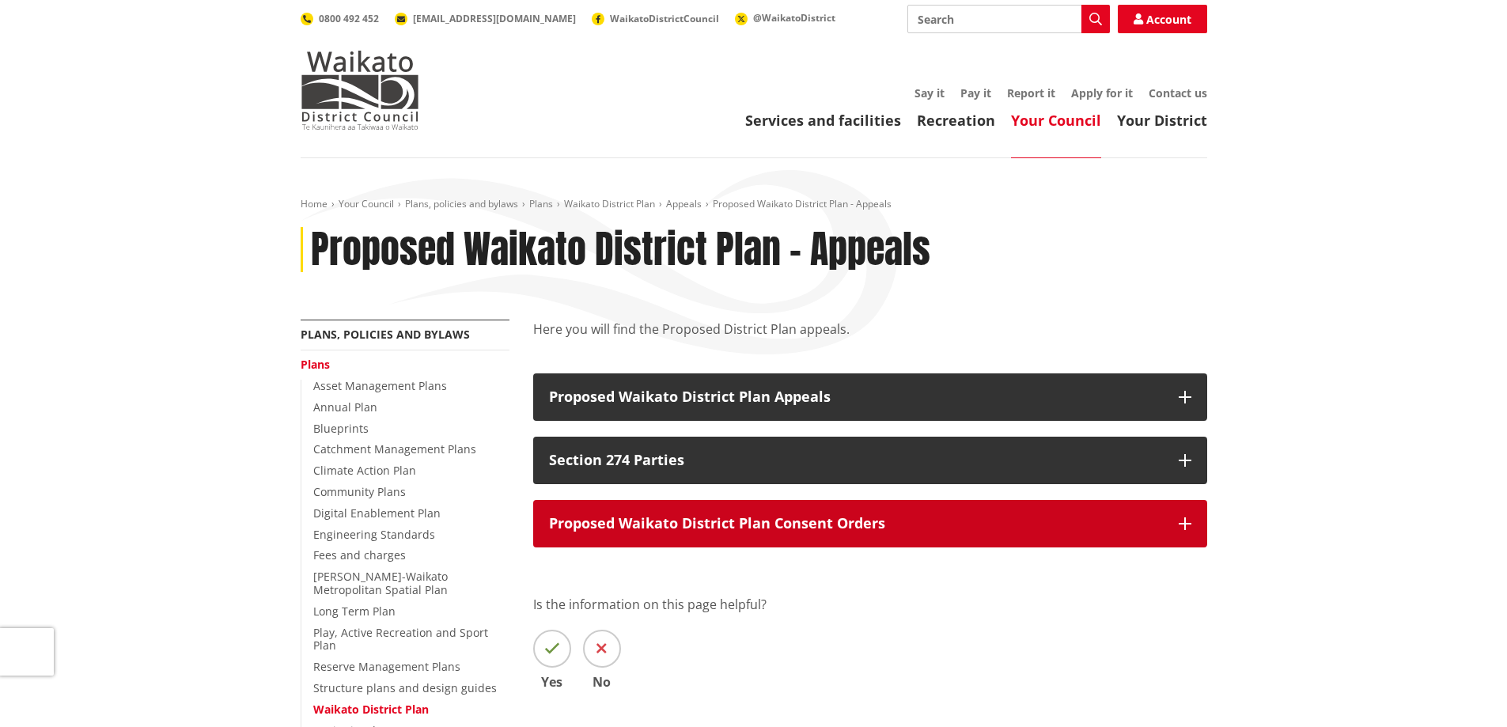
click at [688, 528] on p "Proposed Waikato District Plan Consent Orders" at bounding box center [856, 524] width 614 height 16
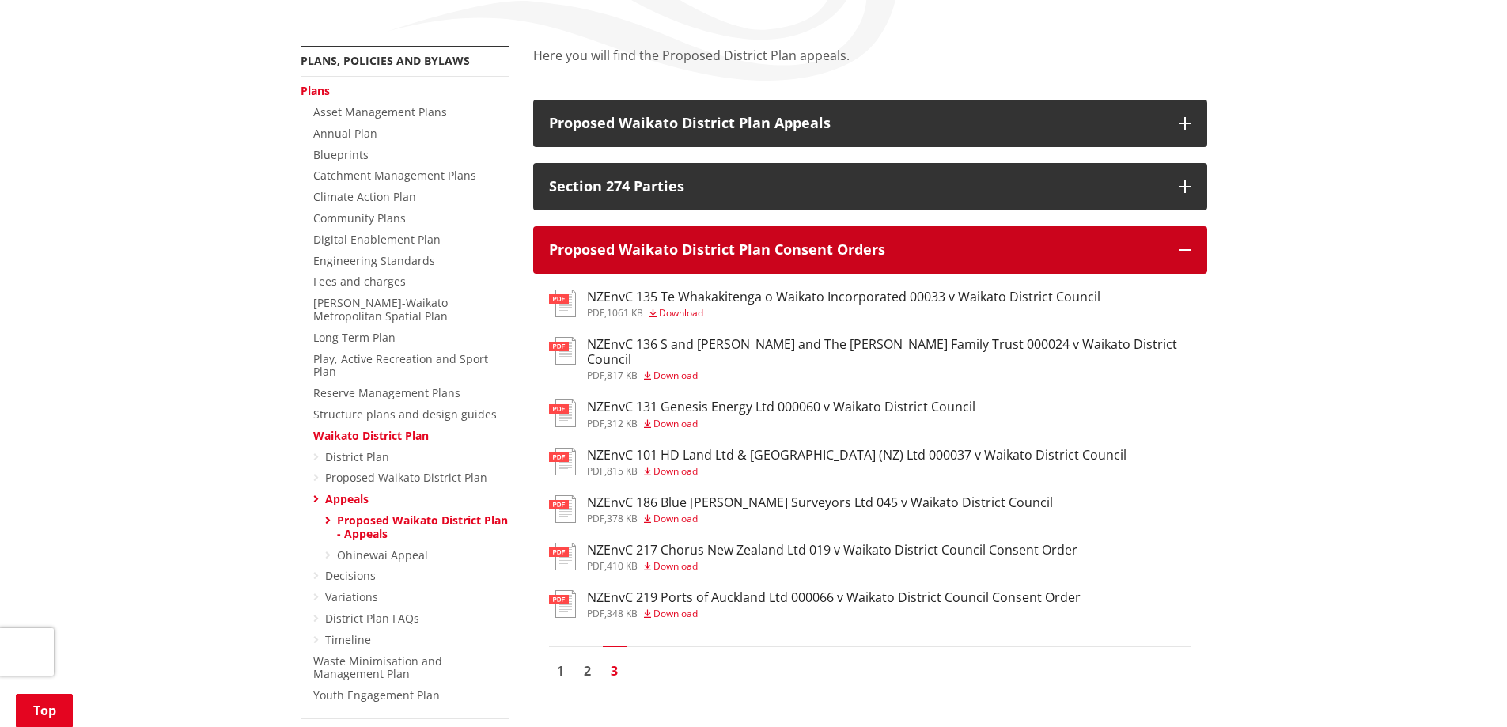
scroll to position [316, 0]
